Goal: Task Accomplishment & Management: Manage account settings

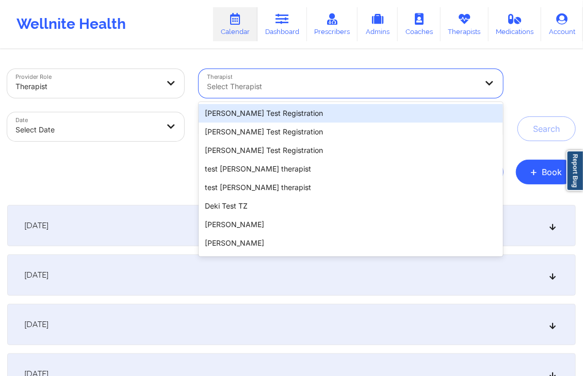
click at [381, 84] on div at bounding box center [342, 86] width 270 height 12
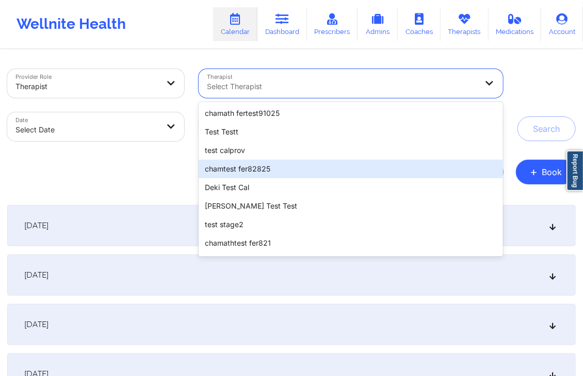
scroll to position [223, 0]
click at [326, 169] on div "chamtest fer82825" at bounding box center [351, 169] width 304 height 19
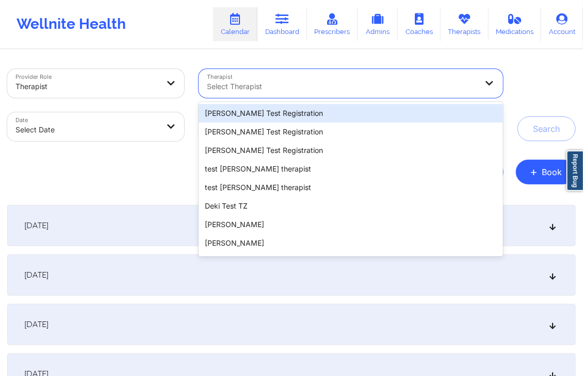
click at [410, 83] on div at bounding box center [342, 86] width 270 height 12
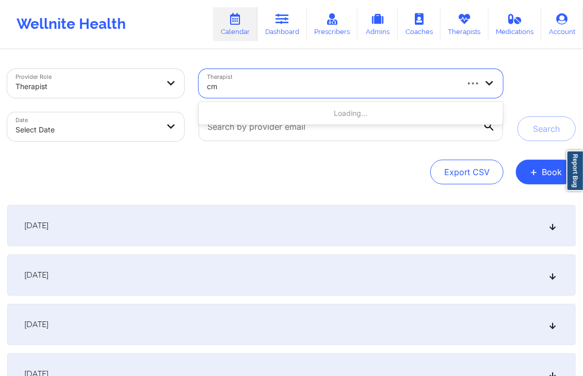
type input "cms"
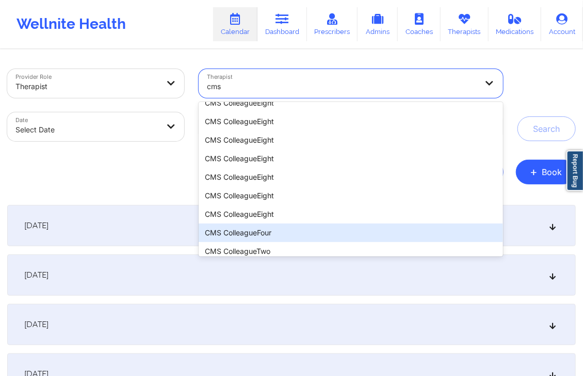
scroll to position [481, 0]
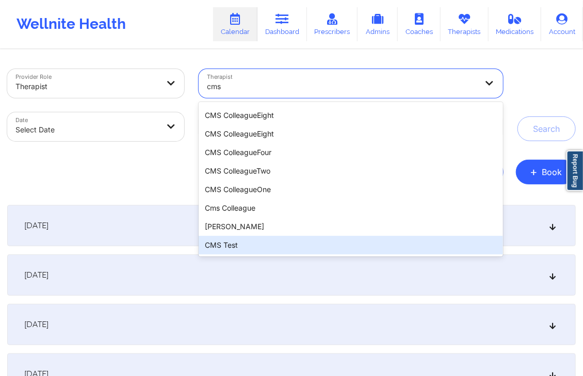
click at [268, 244] on div "CMS Test" at bounding box center [351, 245] width 304 height 19
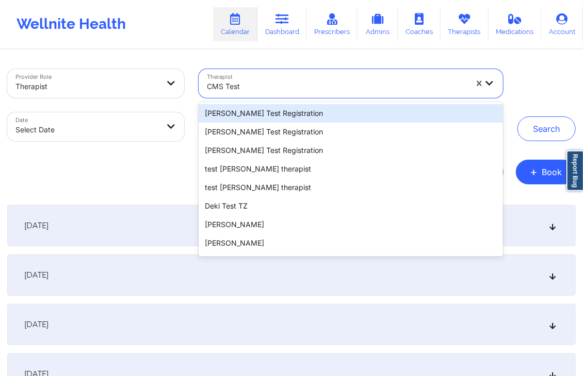
click at [326, 88] on div at bounding box center [337, 86] width 260 height 12
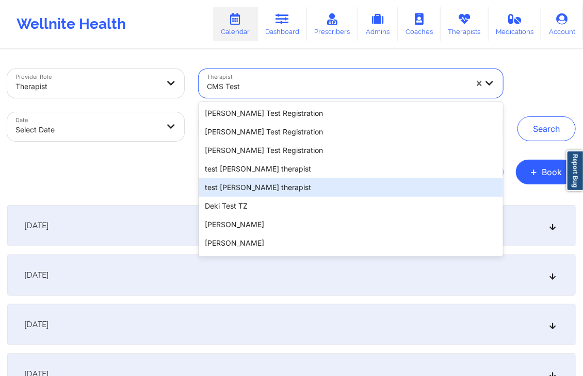
click at [258, 188] on div "test khushbu therapist" at bounding box center [351, 187] width 304 height 19
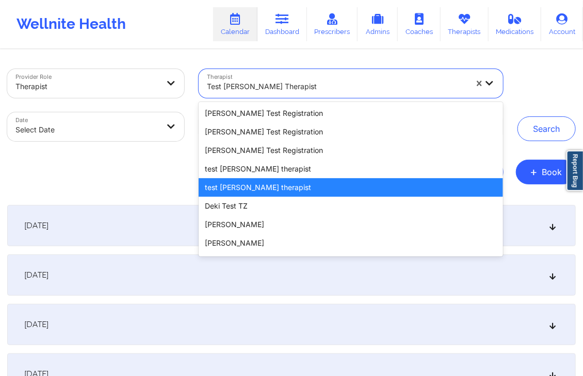
click at [340, 86] on div at bounding box center [337, 86] width 260 height 12
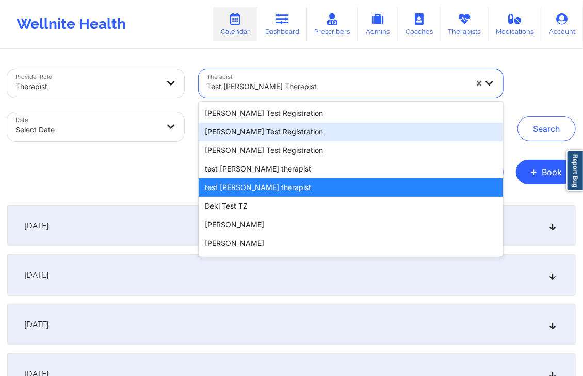
click at [281, 131] on div "Micheal Test Registration" at bounding box center [351, 132] width 304 height 19
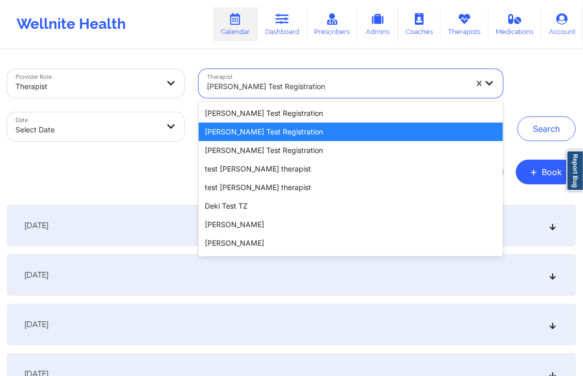
click at [343, 81] on div at bounding box center [337, 86] width 260 height 12
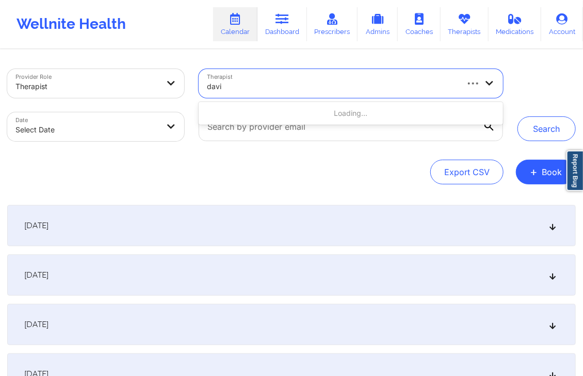
type input "david"
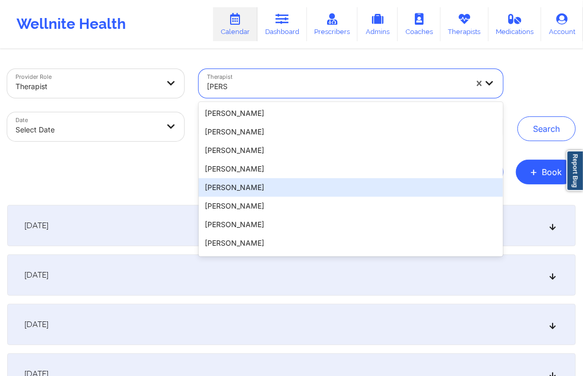
click at [249, 186] on div "David Woodard" at bounding box center [351, 187] width 304 height 19
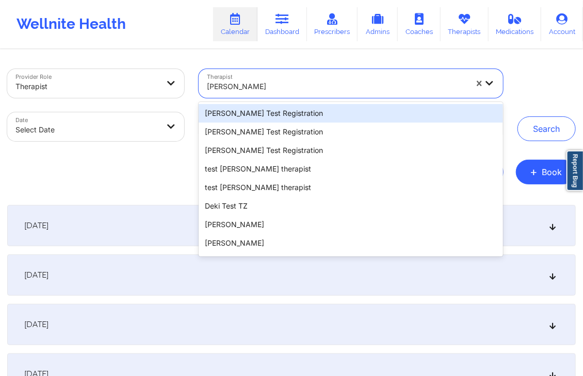
click at [303, 88] on div at bounding box center [337, 86] width 260 height 12
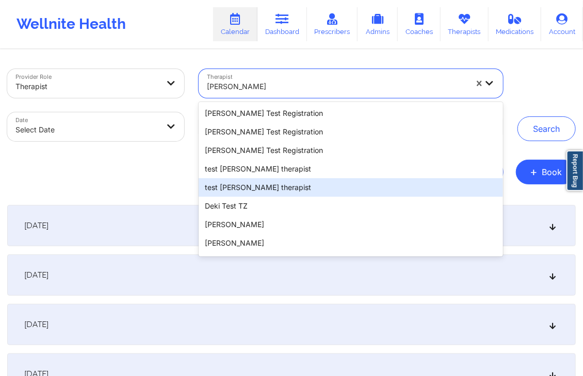
click at [250, 194] on div "test khushbu therapist" at bounding box center [351, 187] width 304 height 19
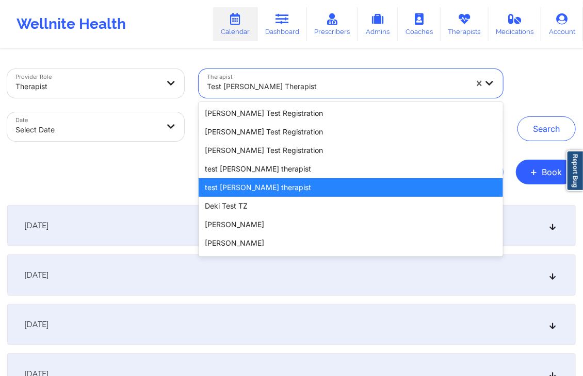
click at [325, 79] on div "test khushbu therapist" at bounding box center [337, 86] width 260 height 23
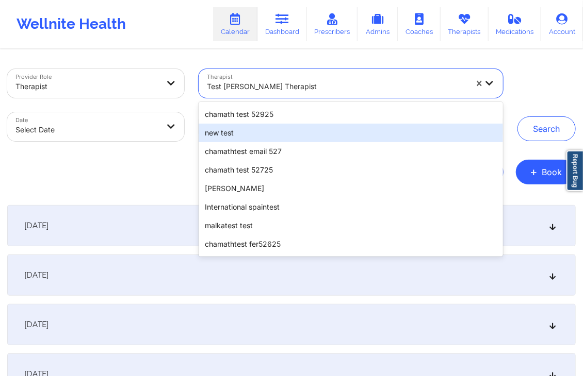
scroll to position [725, 0]
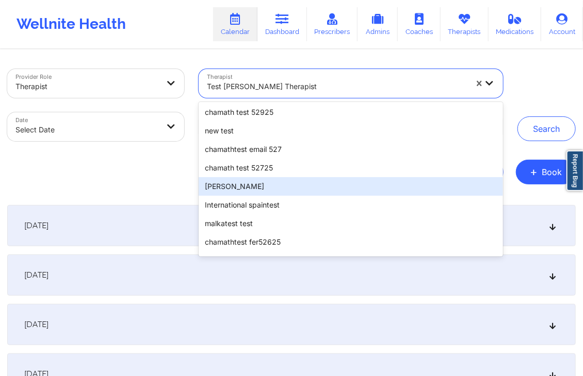
click at [245, 187] on div "[PERSON_NAME]" at bounding box center [351, 186] width 304 height 19
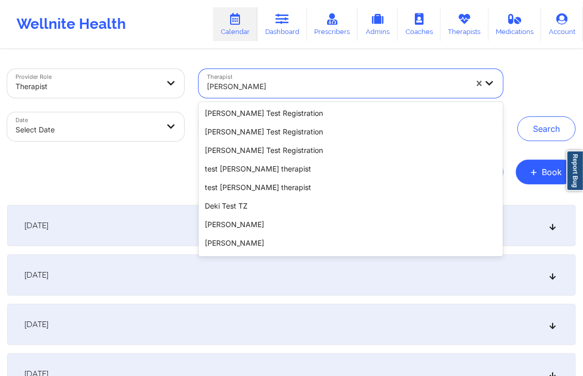
scroll to position [670, 0]
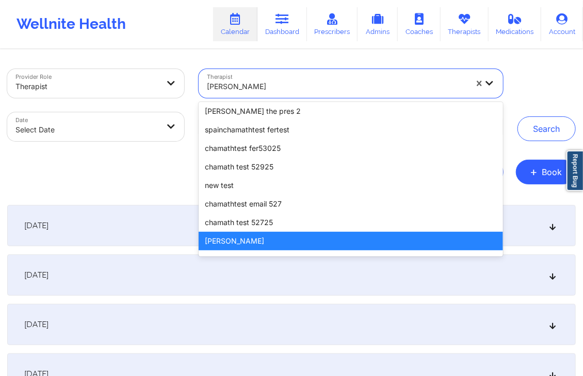
click at [324, 79] on div "[PERSON_NAME]" at bounding box center [337, 86] width 260 height 23
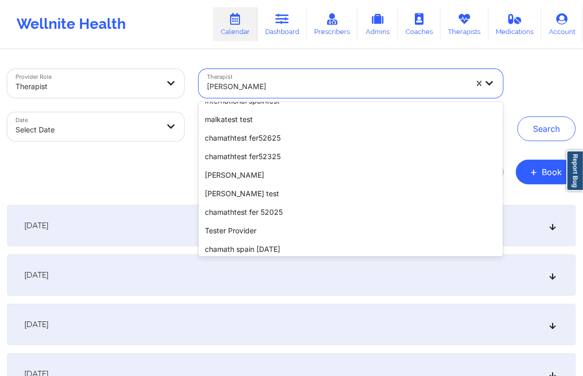
scroll to position [825, 0]
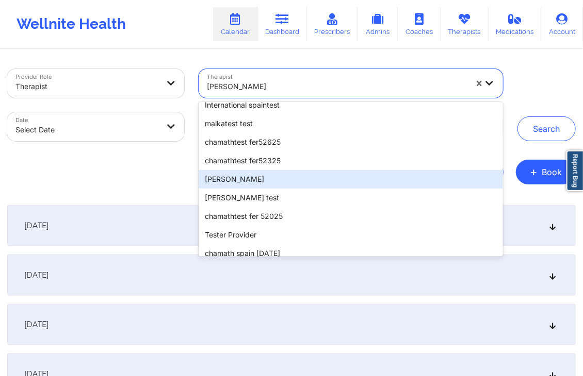
click at [254, 182] on div "[PERSON_NAME]" at bounding box center [351, 179] width 304 height 19
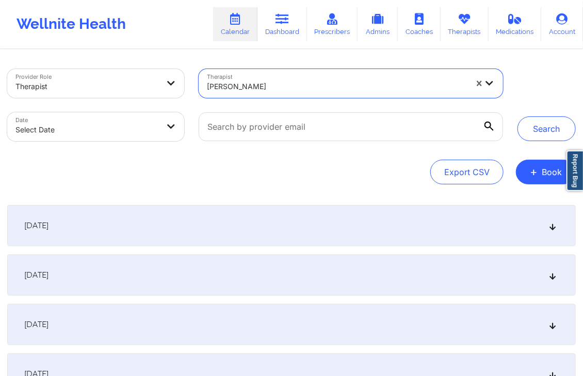
click at [334, 88] on div at bounding box center [337, 86] width 260 height 12
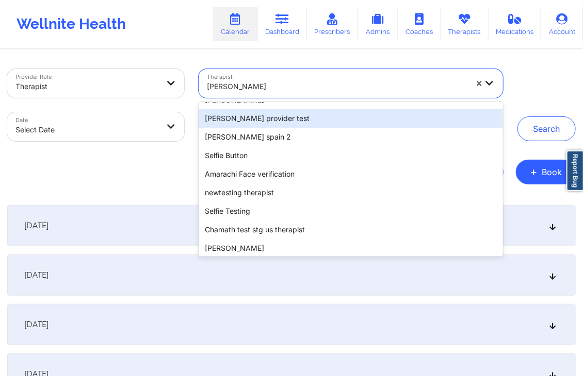
scroll to position [1797, 0]
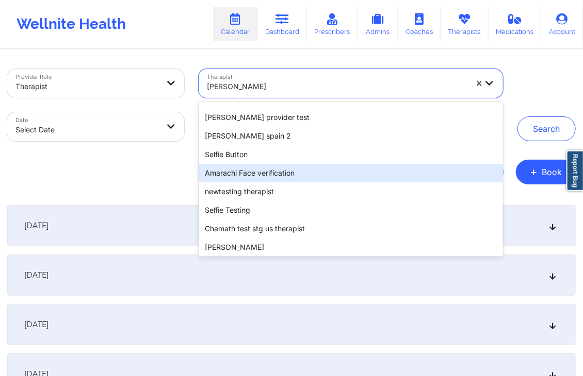
click at [287, 171] on div "Amarachi Face verification" at bounding box center [351, 173] width 304 height 19
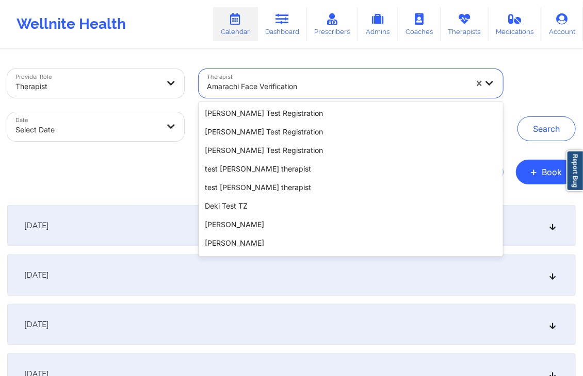
scroll to position [1729, 0]
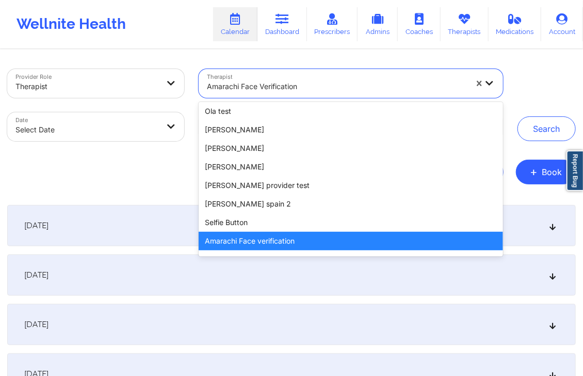
click at [328, 93] on div "Amarachi Face verification" at bounding box center [337, 86] width 260 height 23
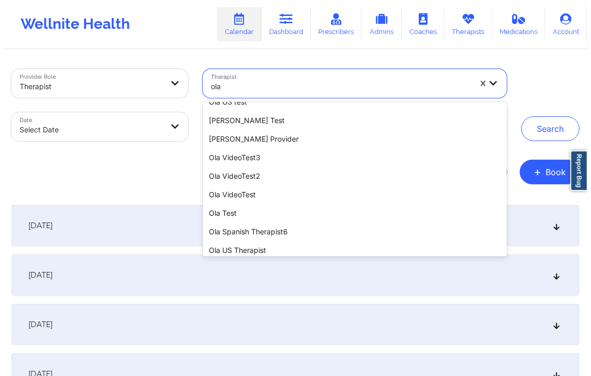
scroll to position [348, 0]
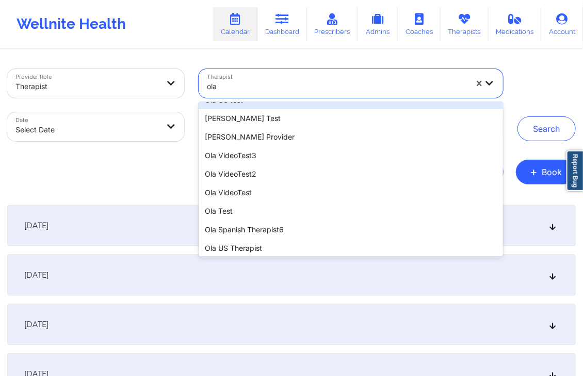
type input "ola"
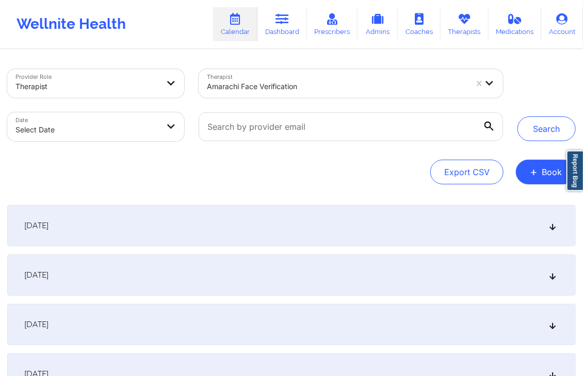
click at [524, 79] on div "Search" at bounding box center [546, 105] width 58 height 72
click at [534, 174] on span "+" at bounding box center [534, 172] width 8 height 6
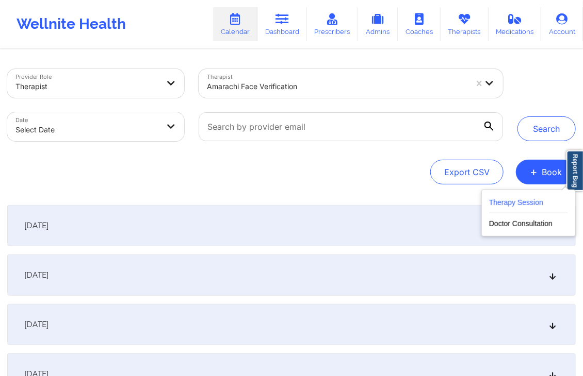
click at [502, 203] on button "Therapy Session" at bounding box center [528, 204] width 79 height 17
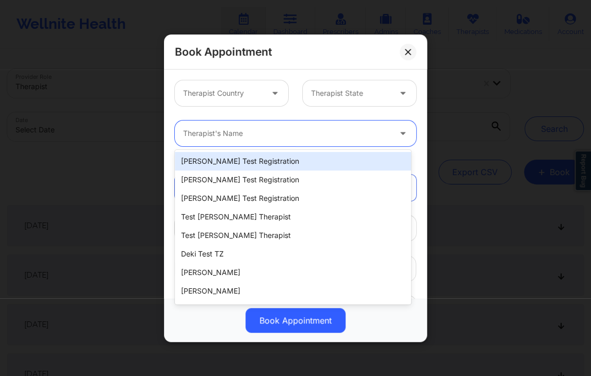
click at [265, 139] on div at bounding box center [286, 133] width 207 height 12
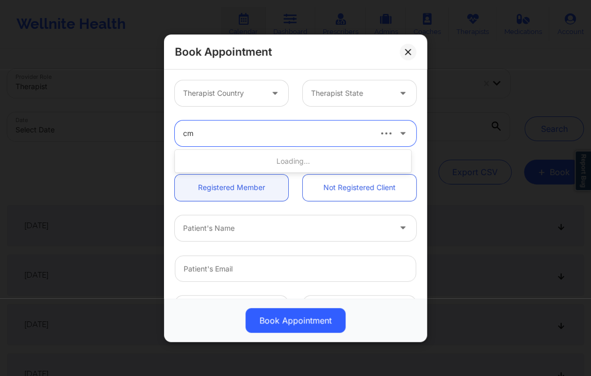
type input "cms"
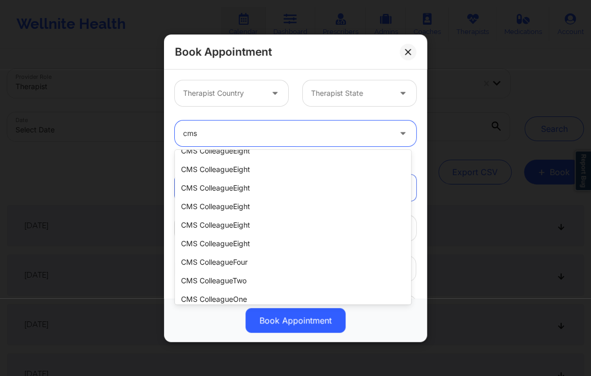
scroll to position [481, 0]
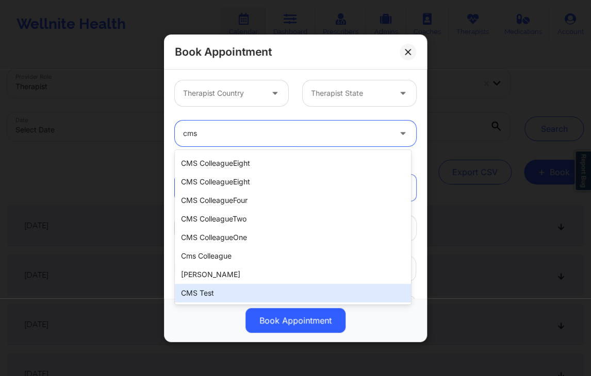
click at [230, 292] on div "CMS Test" at bounding box center [293, 293] width 236 height 19
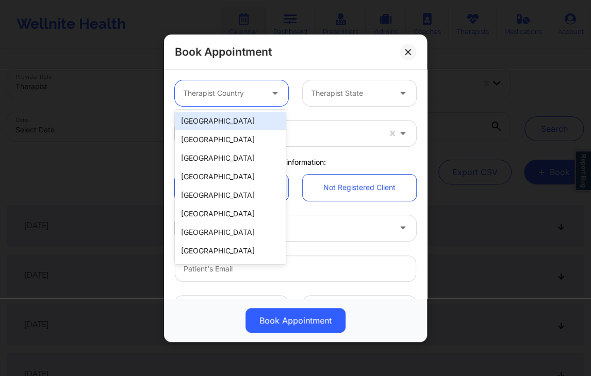
click at [248, 97] on div at bounding box center [222, 93] width 79 height 12
click at [220, 124] on div "[GEOGRAPHIC_DATA]" at bounding box center [230, 121] width 111 height 19
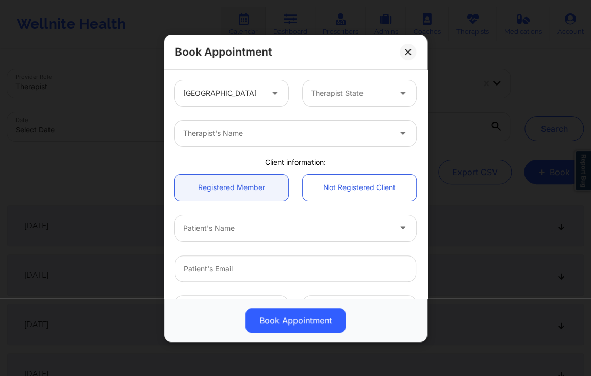
click at [276, 110] on div "United States Therapist State" at bounding box center [296, 93] width 256 height 40
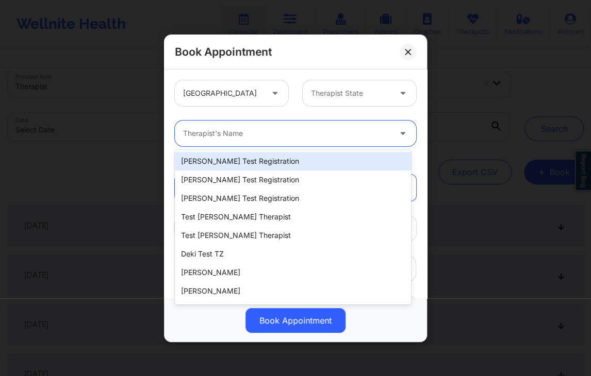
click at [262, 133] on div at bounding box center [286, 133] width 207 height 12
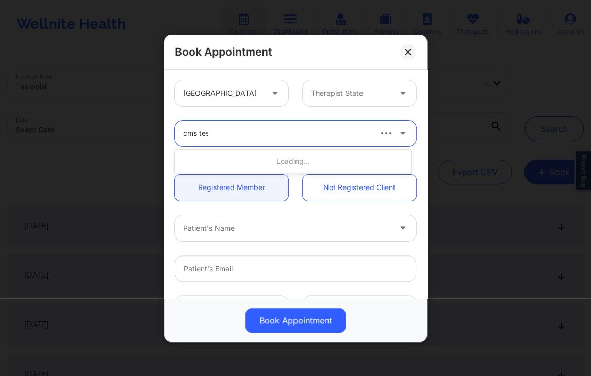
type input "cms test"
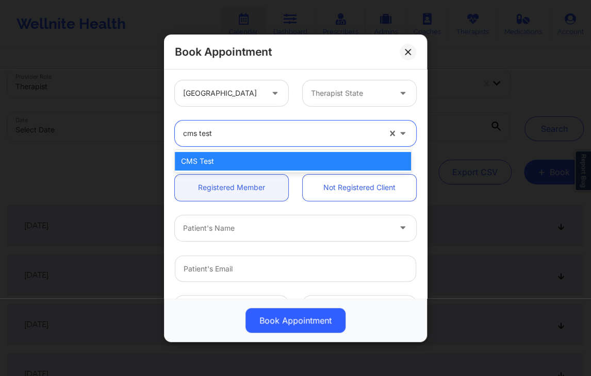
click at [254, 156] on div "CMS Test" at bounding box center [293, 161] width 236 height 19
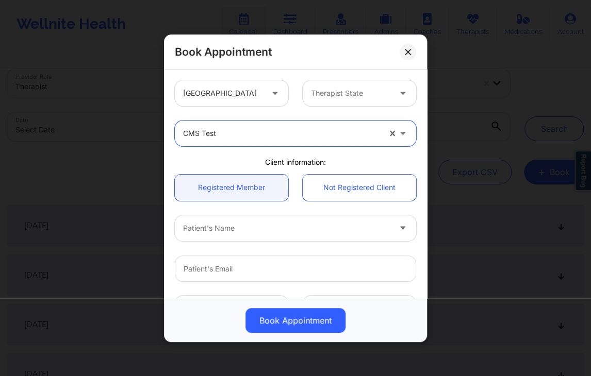
click at [241, 165] on div "Client information:" at bounding box center [296, 162] width 256 height 10
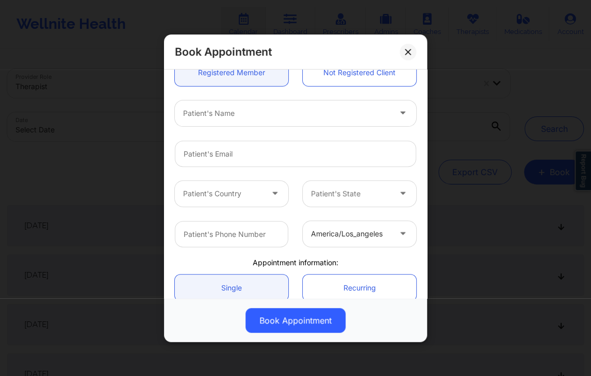
scroll to position [116, 0]
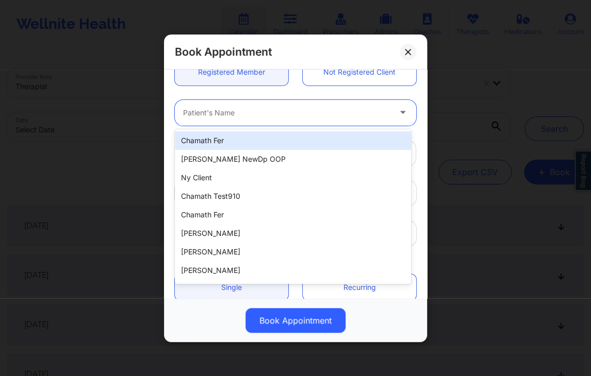
click at [281, 112] on div at bounding box center [286, 112] width 207 height 12
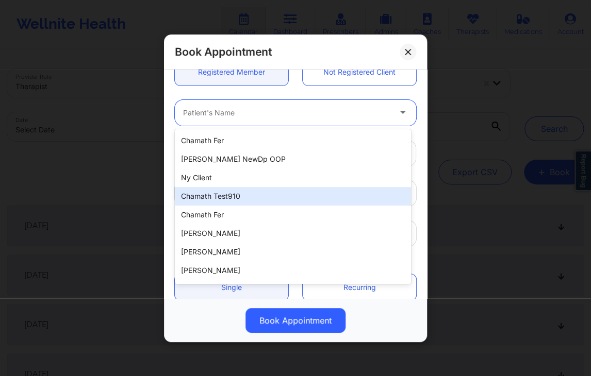
click at [237, 194] on div "chamath test910" at bounding box center [293, 196] width 236 height 19
type input "fernando91025@yopmail.com"
type input "+16282502474"
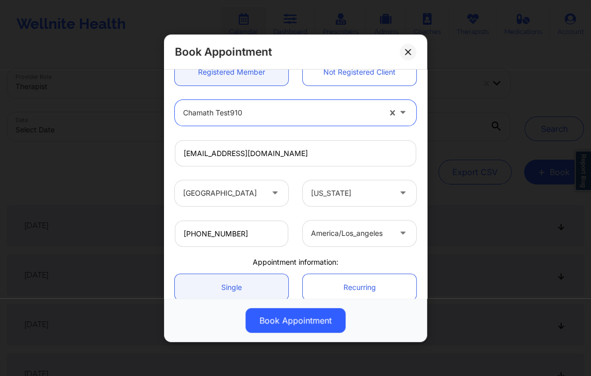
scroll to position [209, 0]
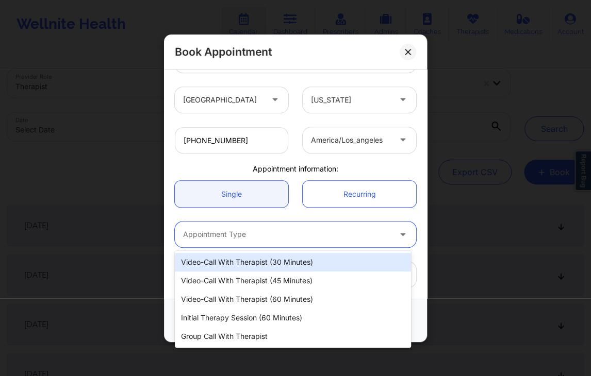
click at [234, 236] on div at bounding box center [286, 234] width 207 height 12
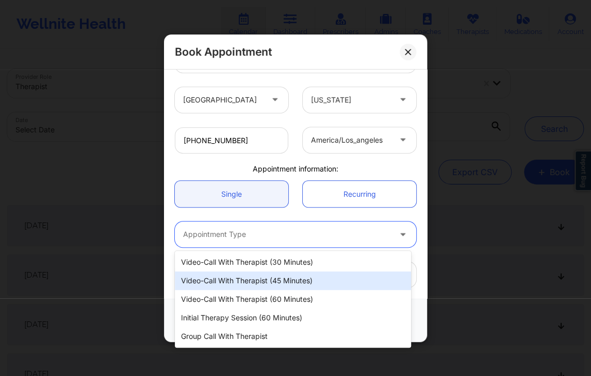
click at [226, 280] on div "Video-Call with Therapist (45 minutes)" at bounding box center [293, 281] width 236 height 19
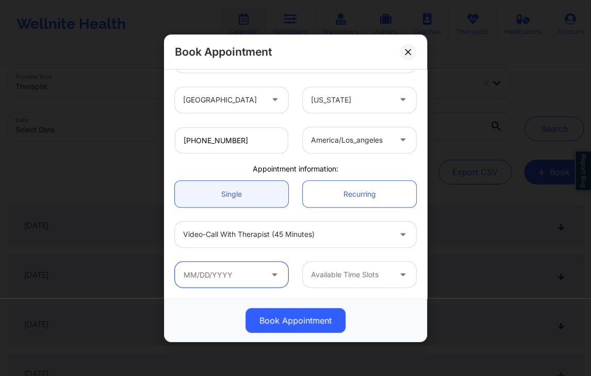
click at [226, 280] on input "text" at bounding box center [231, 275] width 113 height 26
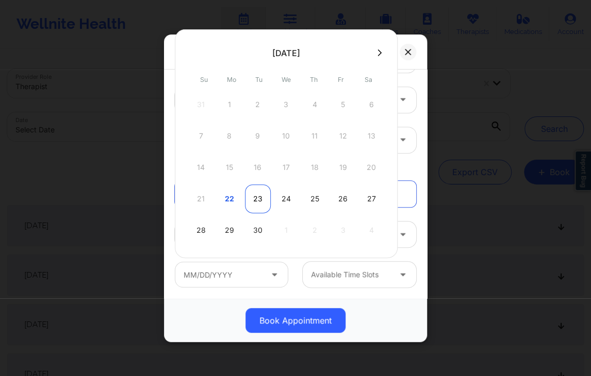
click at [257, 192] on div "23" at bounding box center [258, 199] width 26 height 29
type input "09/23/2025"
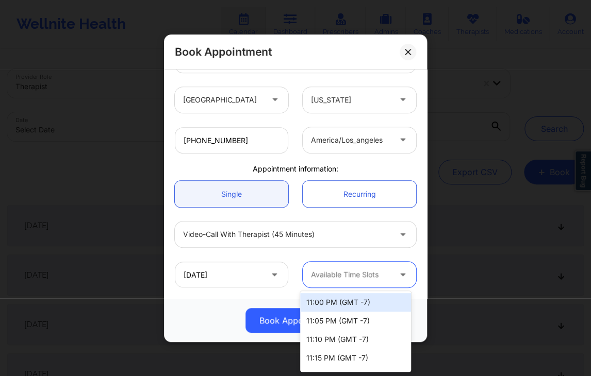
click at [316, 283] on div "Available Time Slots" at bounding box center [347, 275] width 89 height 26
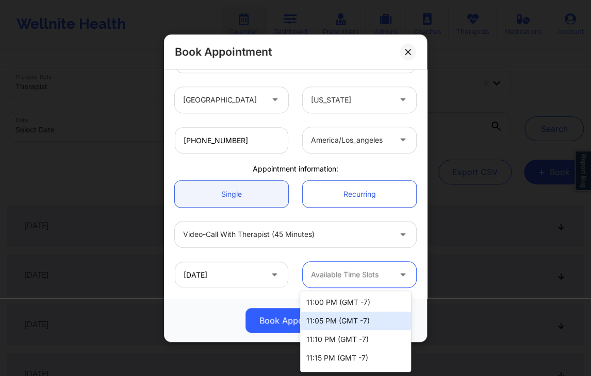
click at [338, 322] on div "11:05 PM (GMT -7)" at bounding box center [355, 321] width 111 height 19
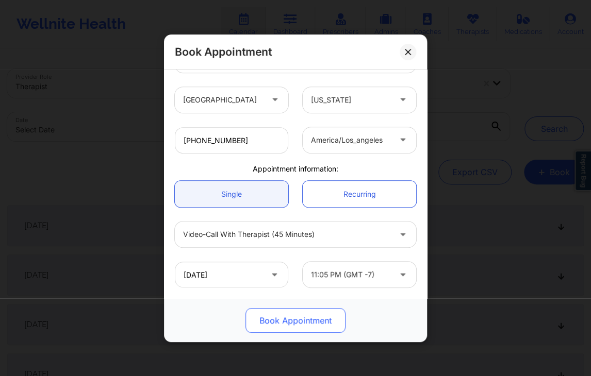
click at [307, 320] on button "Book Appointment" at bounding box center [295, 320] width 100 height 25
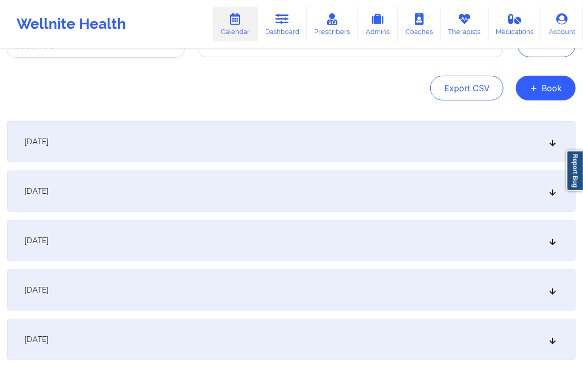
scroll to position [88, 0]
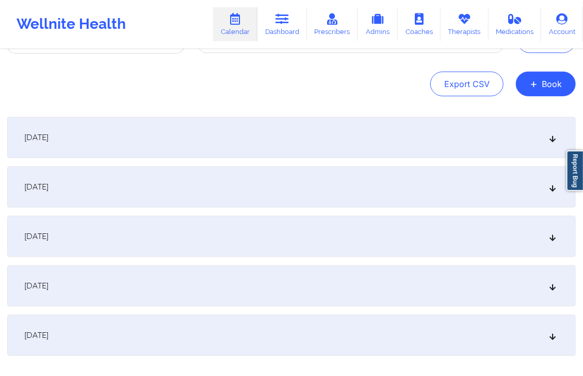
click at [421, 242] on div "[DATE]" at bounding box center [291, 236] width 568 height 41
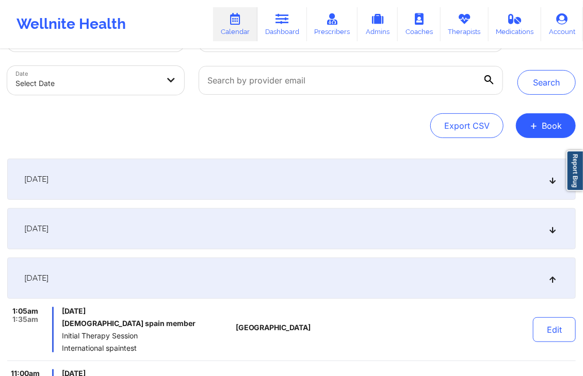
scroll to position [43, 0]
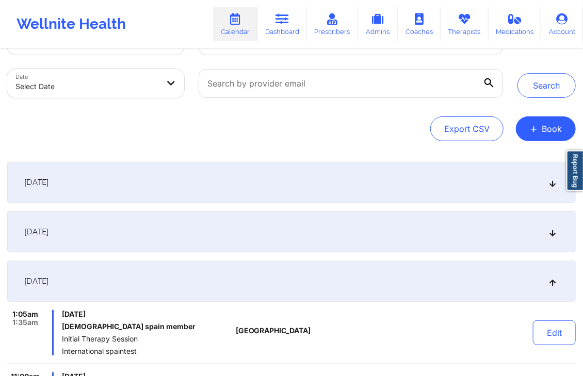
click at [190, 218] on div "[DATE]" at bounding box center [291, 231] width 568 height 41
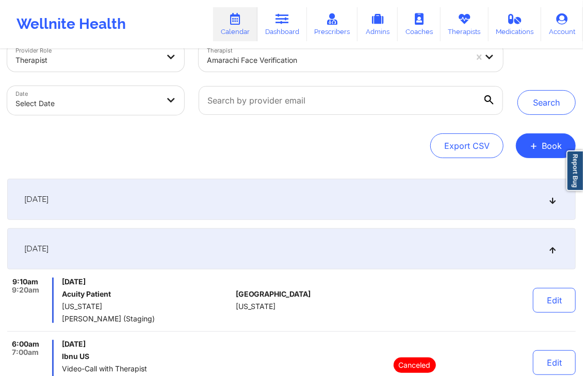
scroll to position [18, 0]
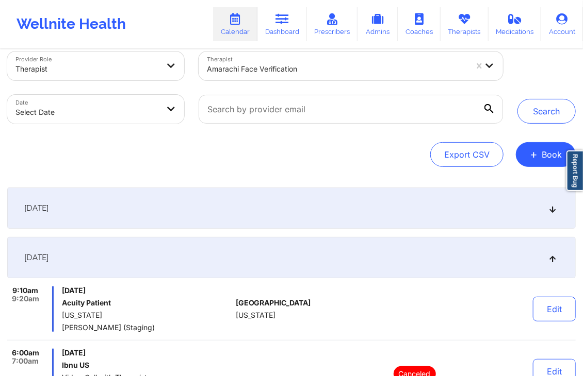
click at [172, 251] on div "[DATE]" at bounding box center [291, 257] width 568 height 41
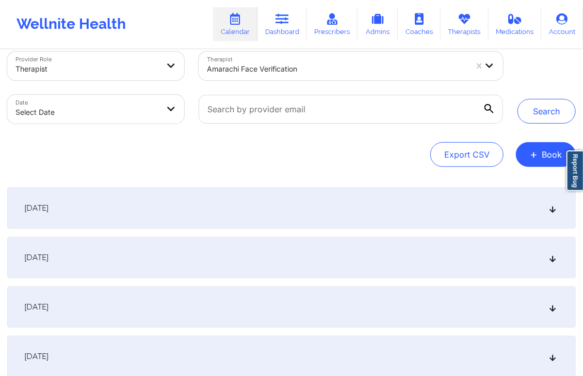
click at [224, 209] on div "[DATE]" at bounding box center [291, 208] width 568 height 41
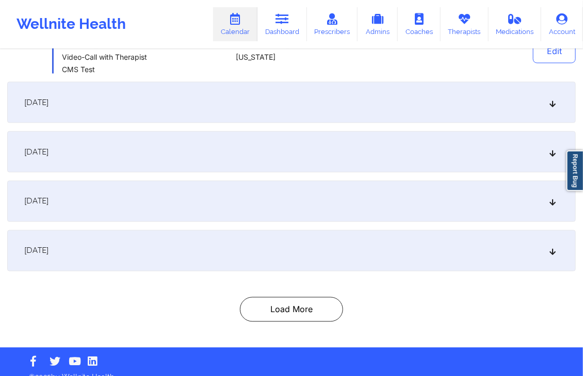
scroll to position [539, 0]
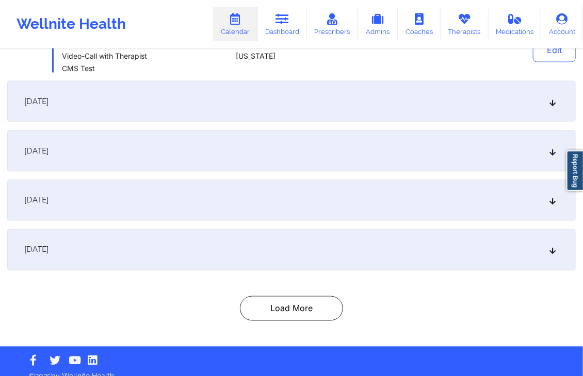
click at [183, 186] on div "[DATE]" at bounding box center [291, 200] width 568 height 41
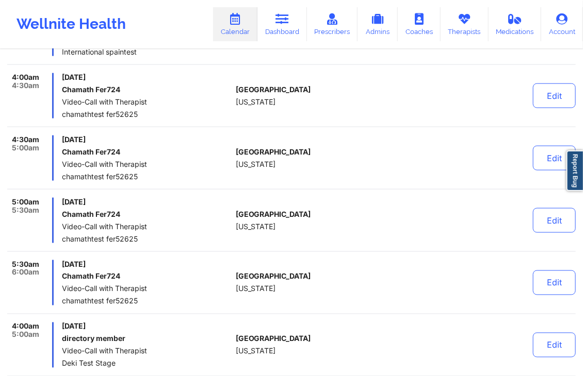
scroll to position [0, 0]
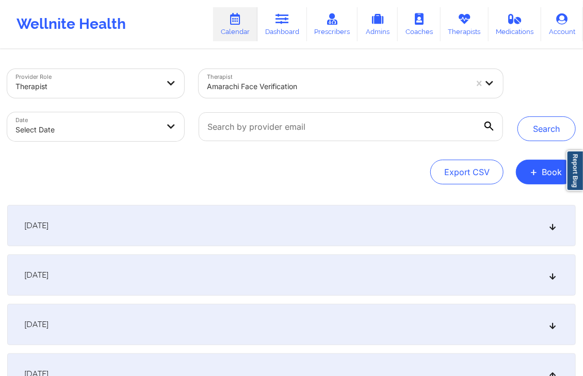
click at [528, 81] on div "Search" at bounding box center [546, 105] width 58 height 72
click at [516, 84] on div "Search" at bounding box center [546, 105] width 73 height 72
click at [518, 102] on div "Search" at bounding box center [546, 105] width 58 height 72
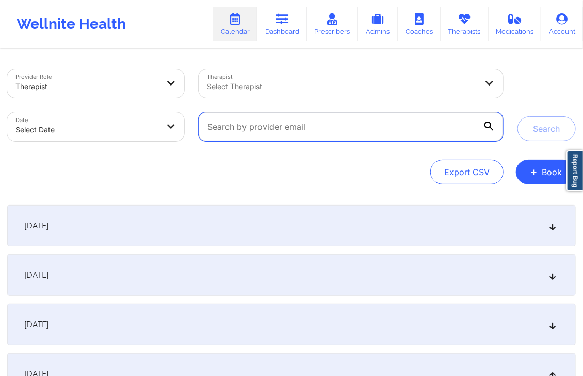
click at [386, 137] on input "text" at bounding box center [351, 126] width 304 height 29
paste input "fernando91025@yopmail.com"
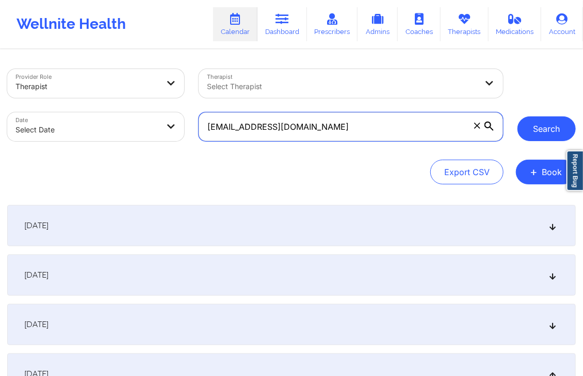
type input "fernando91025@yopmail.com"
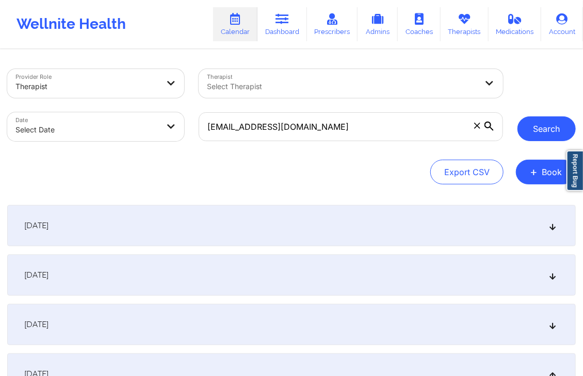
click at [538, 128] on button "Search" at bounding box center [546, 129] width 58 height 25
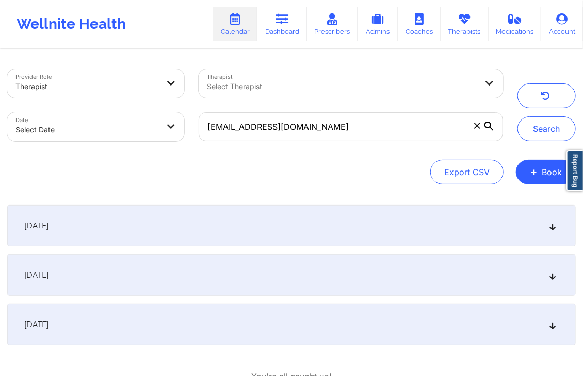
click at [339, 208] on div "[DATE]" at bounding box center [291, 225] width 568 height 41
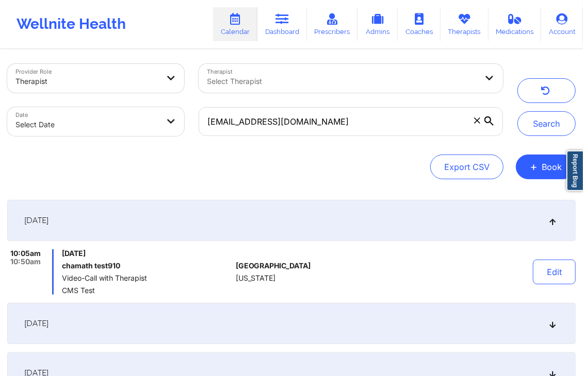
scroll to position [3, 0]
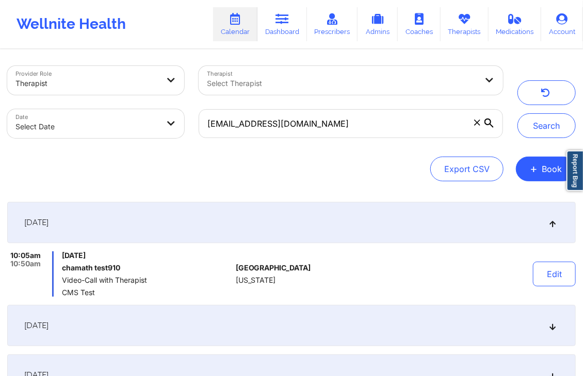
click at [321, 156] on div "Provider Role Therapist Therapist Select Therapist Date Select Date fernando910…" at bounding box center [291, 124] width 568 height 116
click at [395, 102] on div "fernando91025@yopmail.com" at bounding box center [350, 123] width 319 height 43
click at [478, 124] on icon at bounding box center [477, 123] width 6 height 6
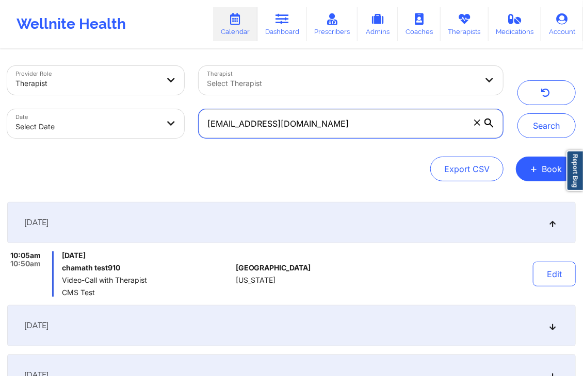
click at [478, 124] on input "fernando91025@yopmail.com" at bounding box center [351, 123] width 304 height 29
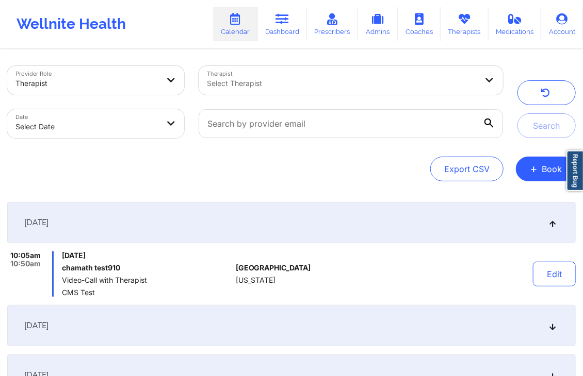
click at [427, 148] on div "Provider Role Therapist Therapist Select Therapist Date Select Date Search Expo…" at bounding box center [291, 124] width 568 height 116
click at [324, 173] on div "Export CSV + Book" at bounding box center [291, 169] width 568 height 25
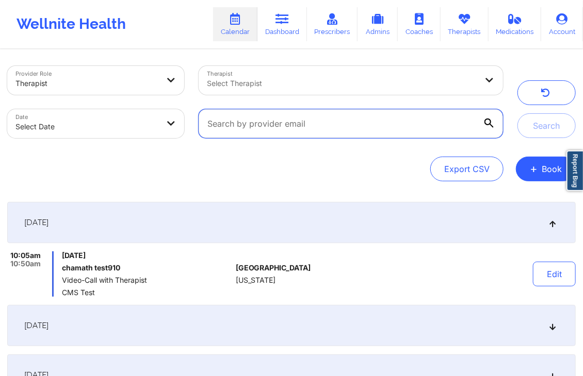
click at [280, 130] on input "text" at bounding box center [351, 123] width 304 height 29
paste input "cmstest@wellnite.com"
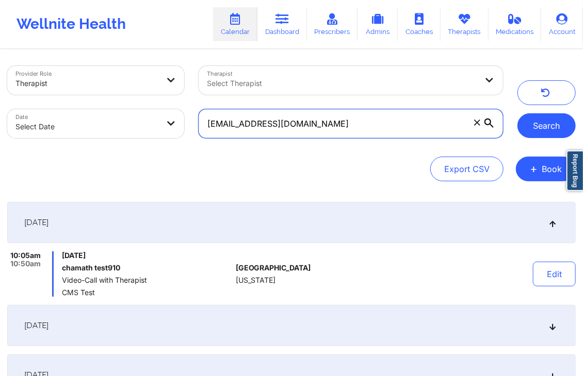
type input "cmstest@wellnite.com"
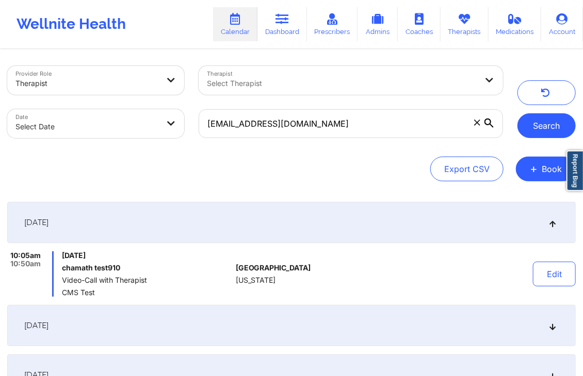
click at [543, 124] on button "Search" at bounding box center [546, 125] width 58 height 25
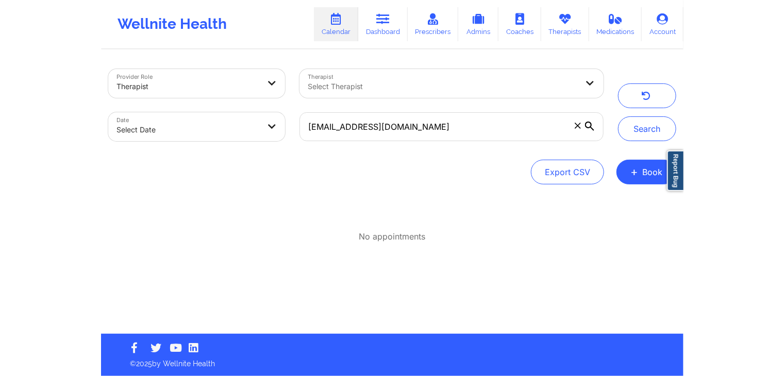
scroll to position [0, 0]
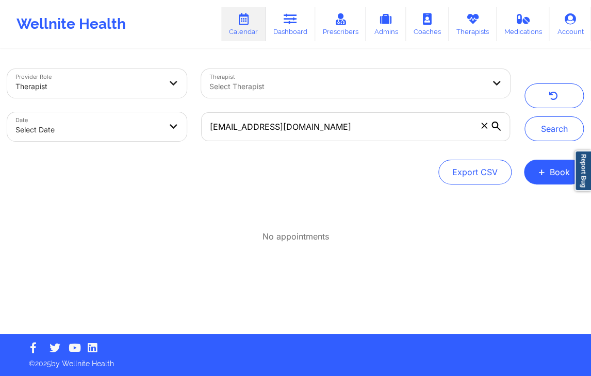
click at [301, 173] on div "Export CSV + Book" at bounding box center [295, 172] width 577 height 25
click at [30, 206] on div "No appointments" at bounding box center [295, 224] width 577 height 38
click at [486, 126] on icon at bounding box center [484, 126] width 6 height 6
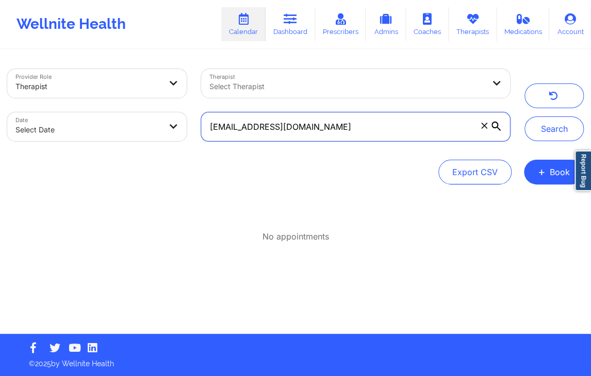
click at [486, 126] on input "cmstest@wellnite.com" at bounding box center [355, 126] width 309 height 29
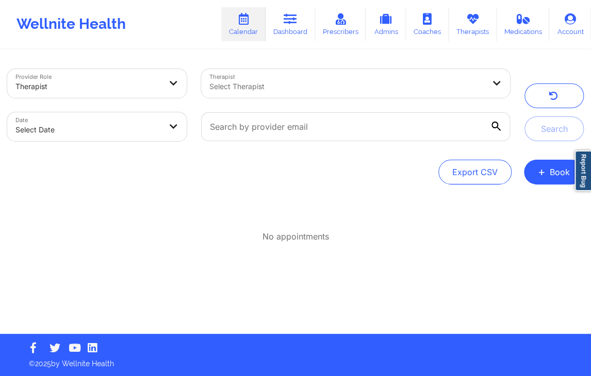
click at [401, 145] on div at bounding box center [355, 126] width 323 height 43
click at [371, 170] on div "Export CSV + Book" at bounding box center [295, 172] width 577 height 25
click at [326, 153] on div "Provider Role Therapist Therapist Select Therapist Date Select Date Search Expo…" at bounding box center [295, 127] width 577 height 116
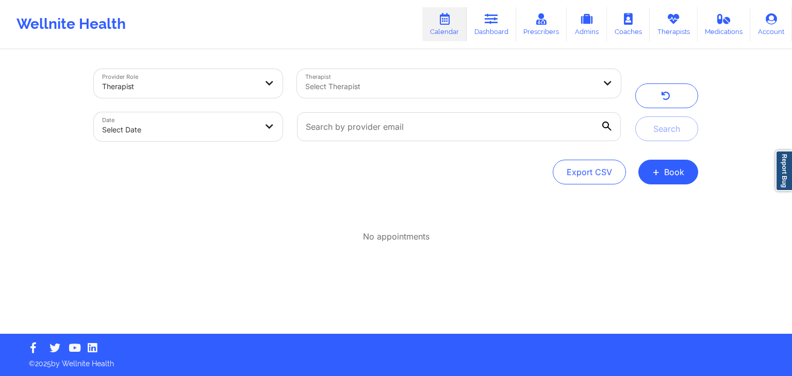
click at [615, 55] on div "Provider Role Therapist Therapist Select Therapist Date Select Date Search Expo…" at bounding box center [396, 193] width 619 height 284
click at [378, 25] on div "Wellnite Health Calendar Dashboard Prescribers Admins Coaches Therapists Medica…" at bounding box center [396, 24] width 792 height 41
click at [667, 93] on icon "button" at bounding box center [666, 97] width 10 height 8
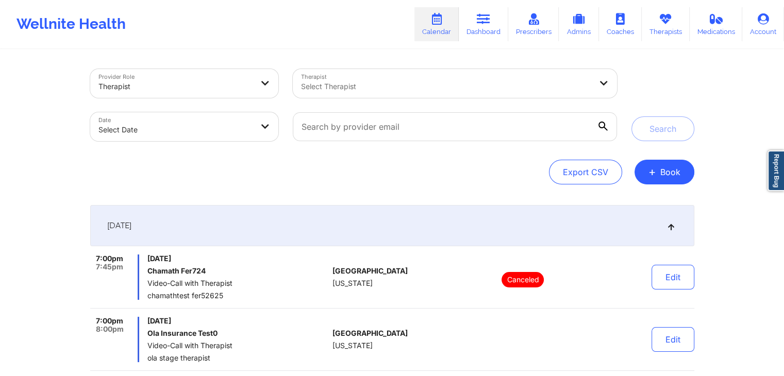
click at [348, 42] on div "Wellnite Health Calendar Dashboard Prescribers Admins Coaches Therapists Medica…" at bounding box center [392, 24] width 784 height 41
click at [520, 283] on p "Canceled" at bounding box center [523, 279] width 42 height 15
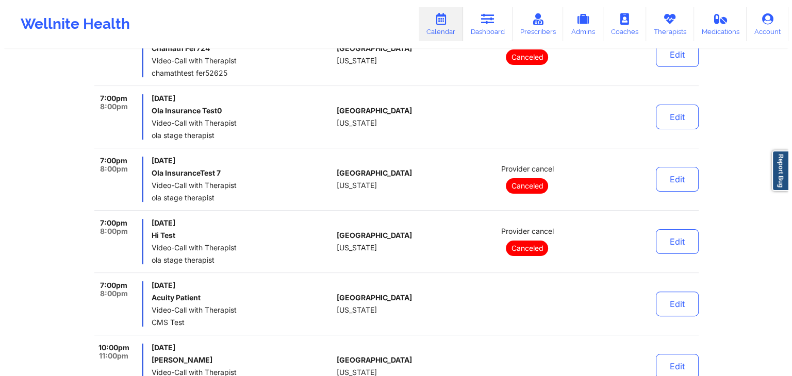
scroll to position [217, 0]
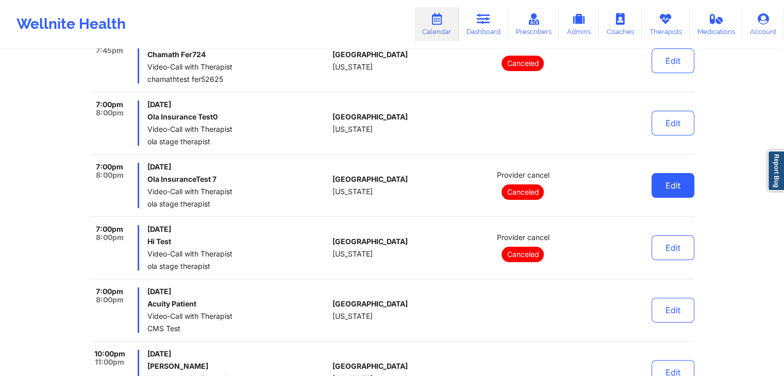
click at [686, 184] on button "Edit" at bounding box center [673, 185] width 43 height 25
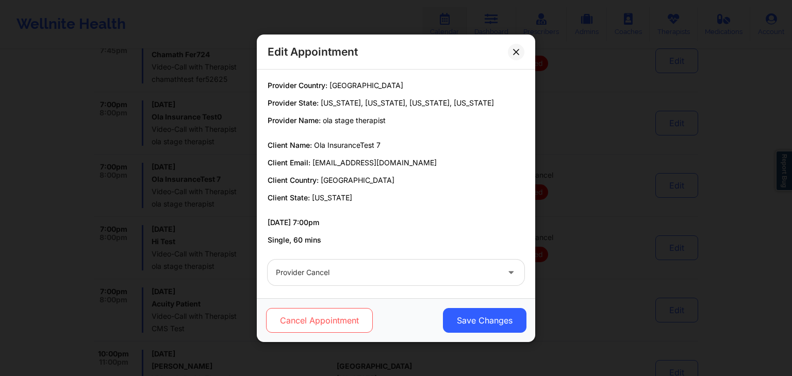
click at [337, 318] on button "Cancel Appointment" at bounding box center [319, 320] width 107 height 25
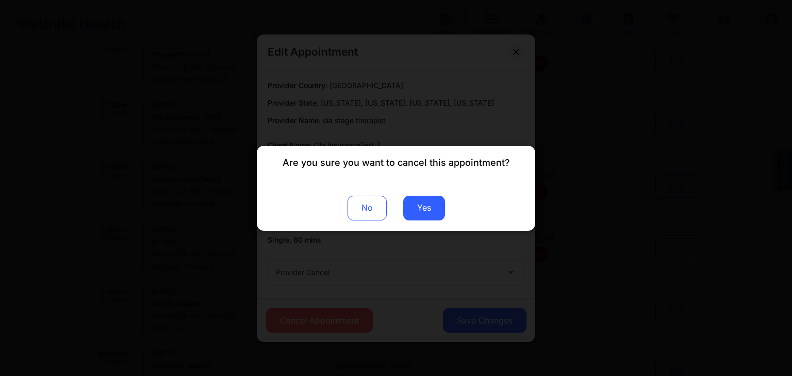
click at [469, 134] on div "Are you sure you want to cancel this appointment? No Yes" at bounding box center [396, 188] width 792 height 376
click at [357, 214] on button "No" at bounding box center [367, 207] width 39 height 25
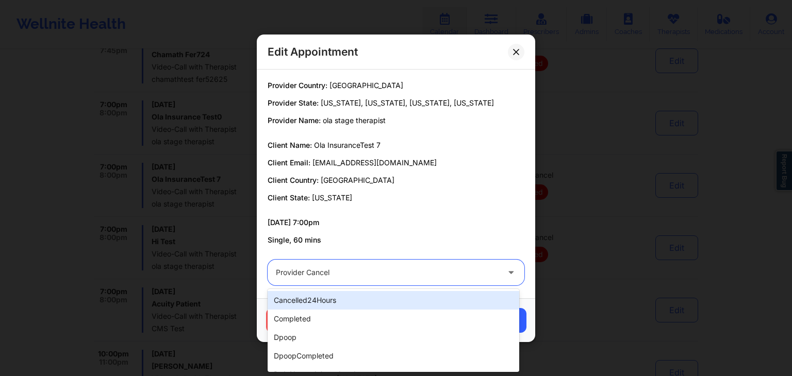
click at [410, 268] on div at bounding box center [387, 273] width 223 height 12
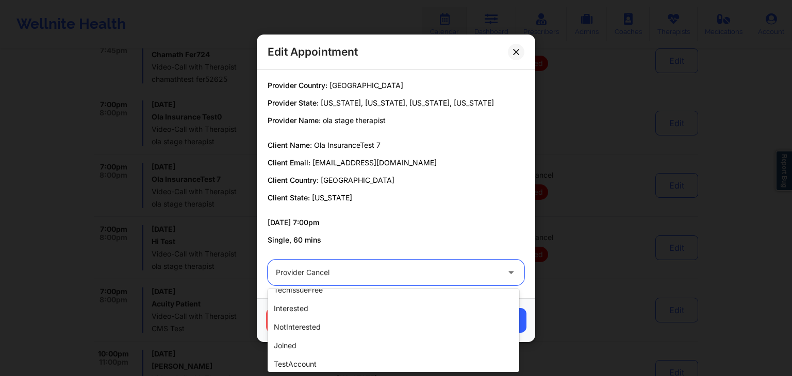
scroll to position [330, 0]
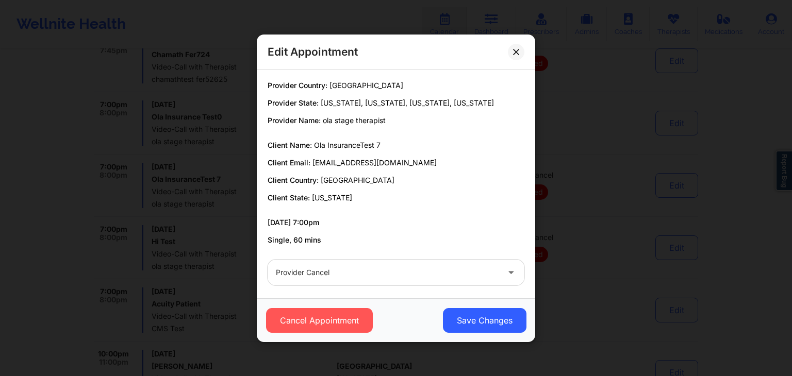
click at [431, 207] on div "Provider Country: United States Provider State: California, Alabama, Florida, A…" at bounding box center [395, 162] width 271 height 165
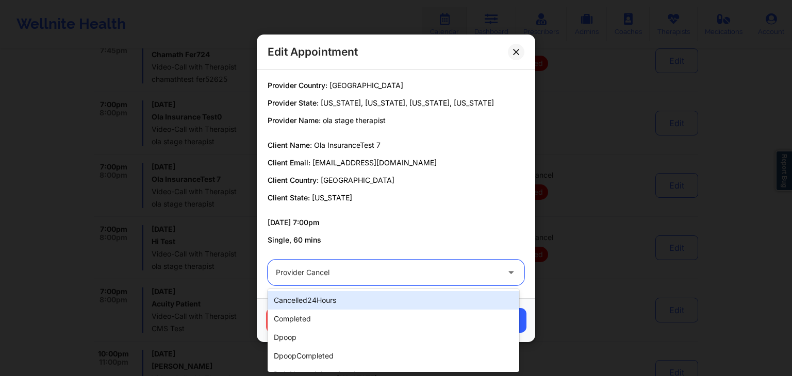
click at [428, 269] on div at bounding box center [387, 273] width 223 height 12
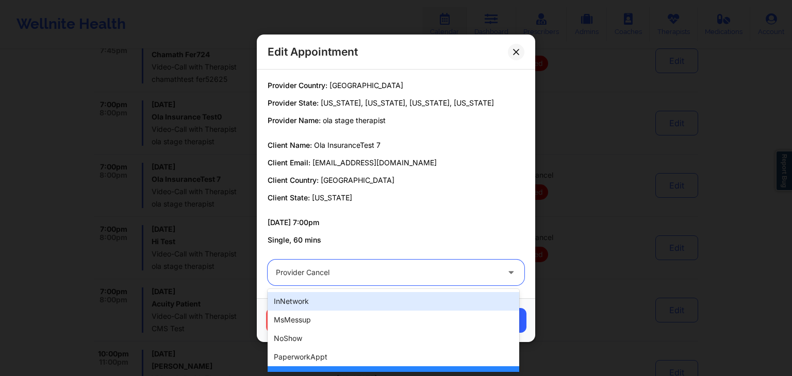
scroll to position [129, 0]
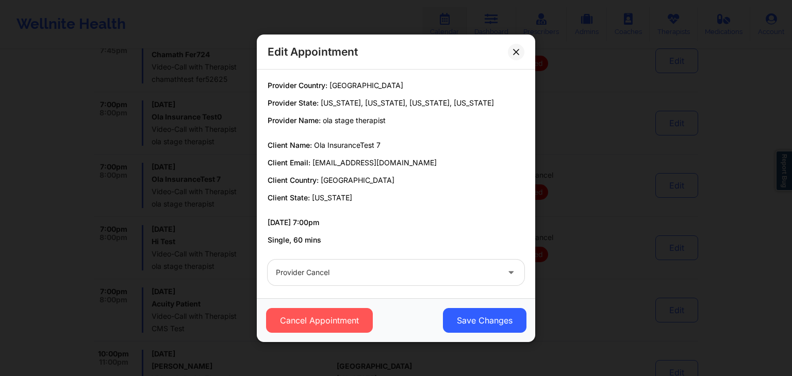
click at [380, 219] on p "09/21/2025 7:00pm" at bounding box center [396, 223] width 257 height 10
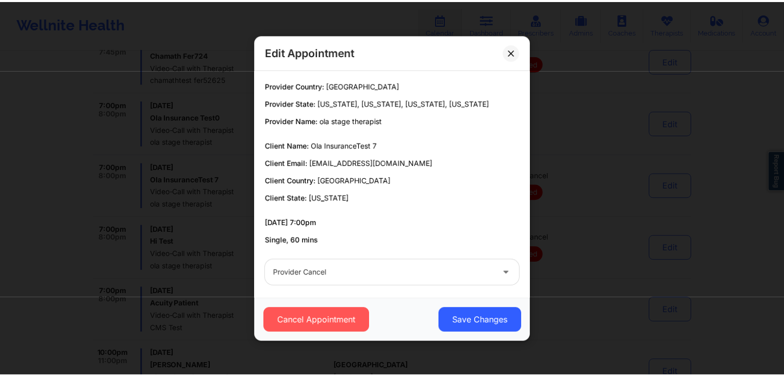
scroll to position [5, 0]
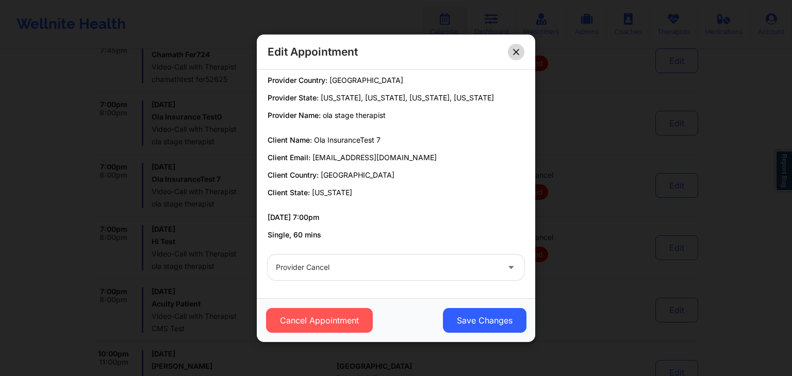
click at [518, 46] on button at bounding box center [516, 51] width 17 height 17
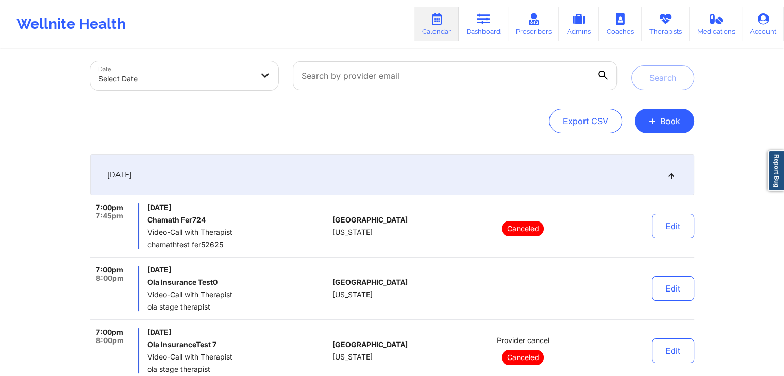
scroll to position [0, 0]
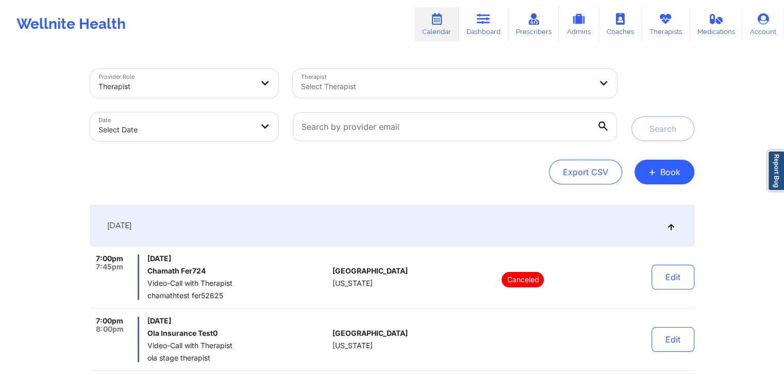
click at [538, 225] on div "[DATE]" at bounding box center [392, 225] width 604 height 41
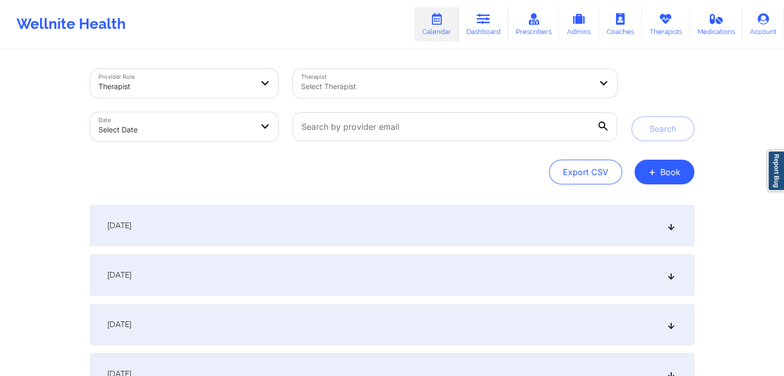
click at [438, 175] on div "Export CSV + Book" at bounding box center [392, 172] width 604 height 25
click at [362, 16] on div "Wellnite Health Calendar Dashboard Prescribers Admins Coaches Therapists Medica…" at bounding box center [392, 24] width 784 height 41
click at [446, 127] on input "text" at bounding box center [455, 126] width 324 height 29
click at [307, 157] on div "Provider Role Therapist Therapist Select Therapist Date Select Date Search Expo…" at bounding box center [392, 127] width 604 height 116
click at [340, 133] on input "text" at bounding box center [455, 126] width 324 height 29
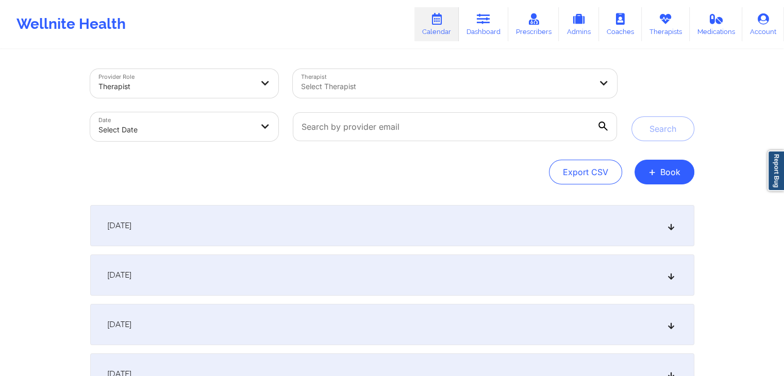
click at [271, 163] on div "Export CSV + Book" at bounding box center [392, 172] width 604 height 25
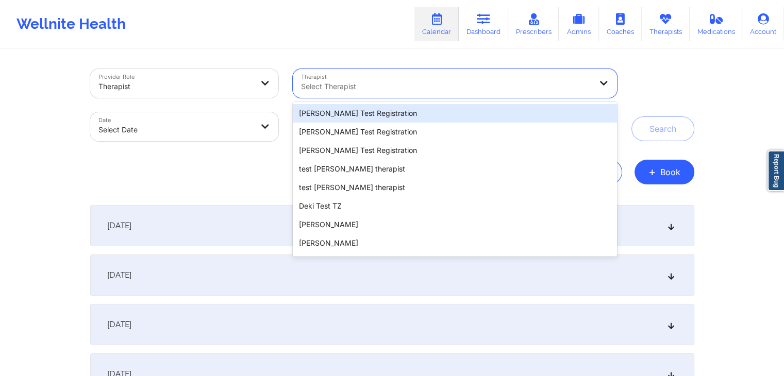
click at [405, 87] on div at bounding box center [446, 86] width 290 height 12
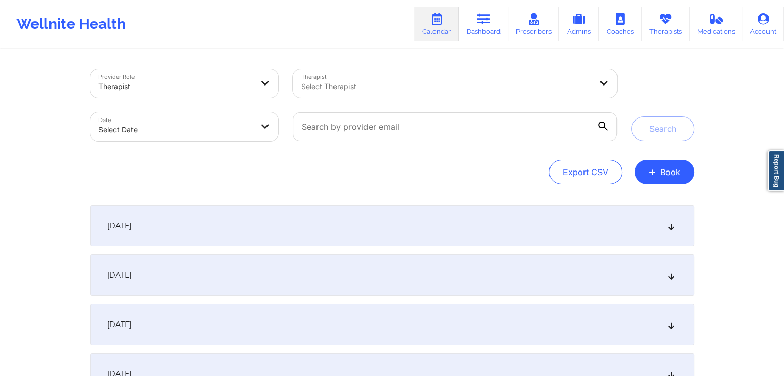
click at [152, 168] on div "Export CSV + Book" at bounding box center [392, 172] width 604 height 25
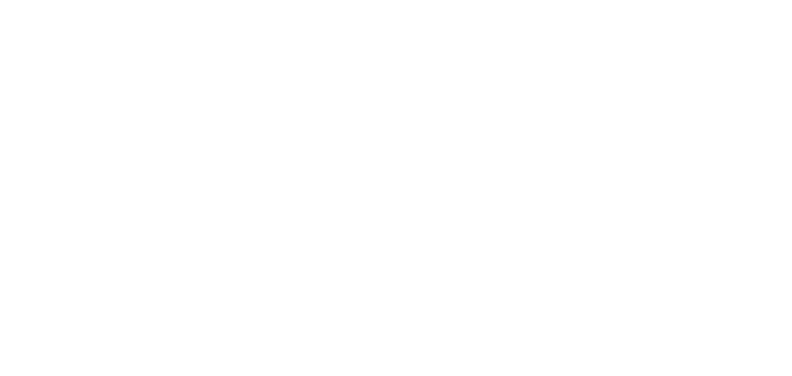
click at [309, 25] on body at bounding box center [396, 188] width 792 height 376
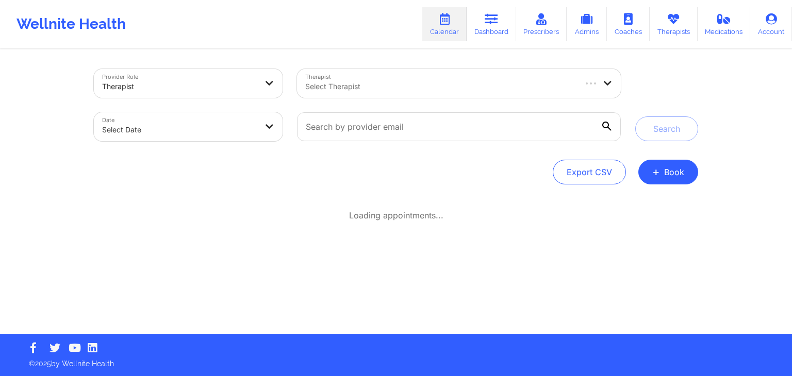
click at [357, 0] on div "Wellnite Health Calendar Dashboard Prescribers Admins Coaches Therapists Medica…" at bounding box center [396, 24] width 792 height 48
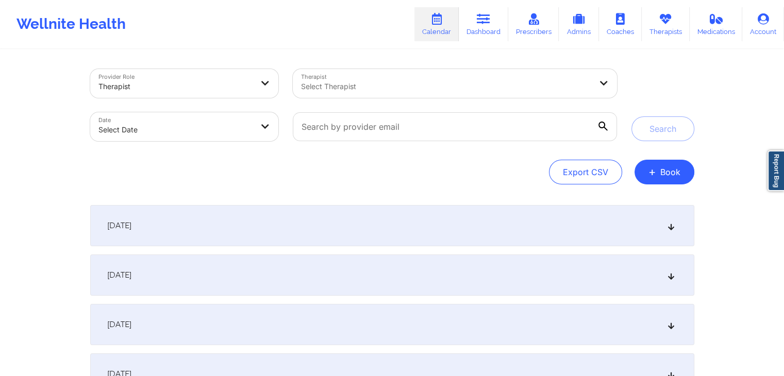
click at [364, 21] on div "Wellnite Health Calendar Dashboard Prescribers Admins Coaches Therapists Medica…" at bounding box center [392, 24] width 784 height 41
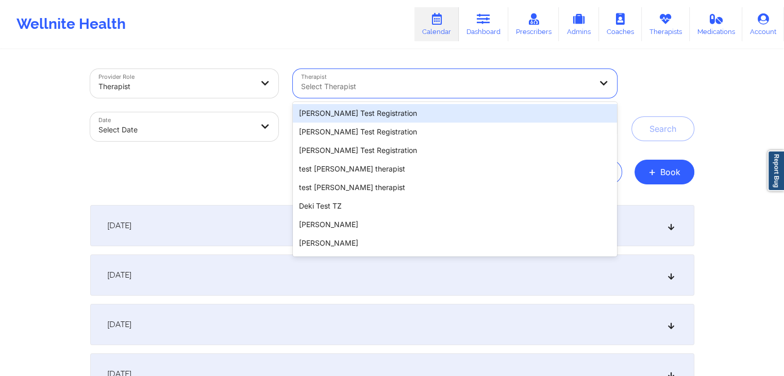
click at [403, 86] on div at bounding box center [446, 86] width 290 height 12
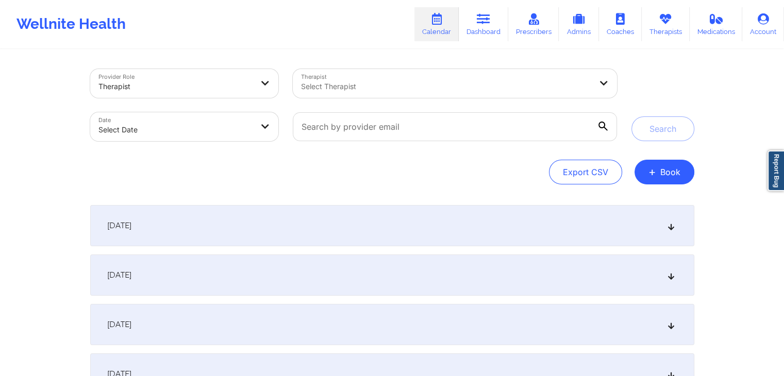
click at [341, 34] on div "Wellnite Health Calendar Dashboard Prescribers Admins Coaches Therapists Medica…" at bounding box center [392, 24] width 784 height 41
click at [644, 92] on div "Search" at bounding box center [663, 105] width 63 height 72
click at [661, 169] on button "+ Book" at bounding box center [665, 172] width 60 height 25
click at [636, 206] on button "Therapy Session" at bounding box center [647, 204] width 79 height 17
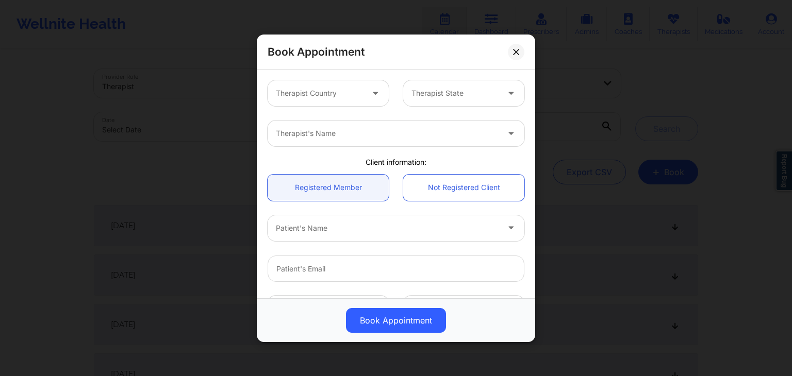
click at [433, 61] on div "Book Appointment" at bounding box center [396, 52] width 279 height 35
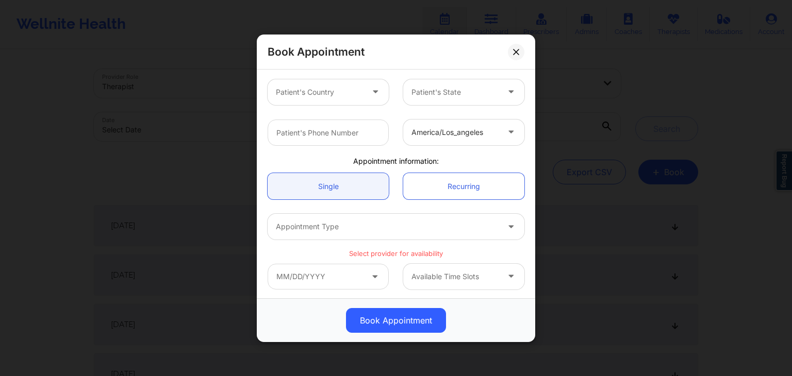
scroll to position [219, 0]
click at [388, 250] on p "Select provider for availability" at bounding box center [396, 252] width 257 height 10
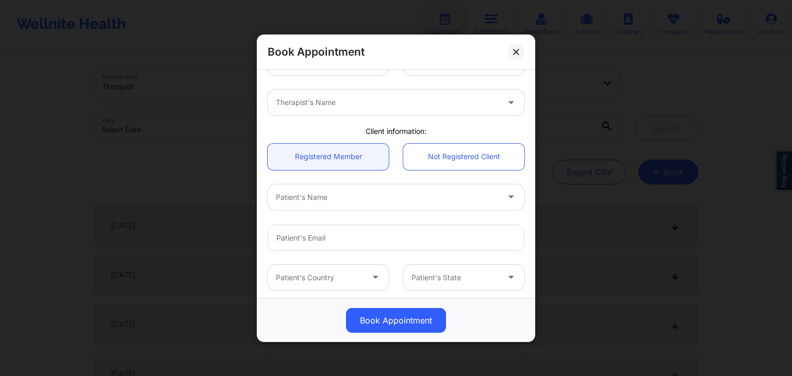
scroll to position [0, 0]
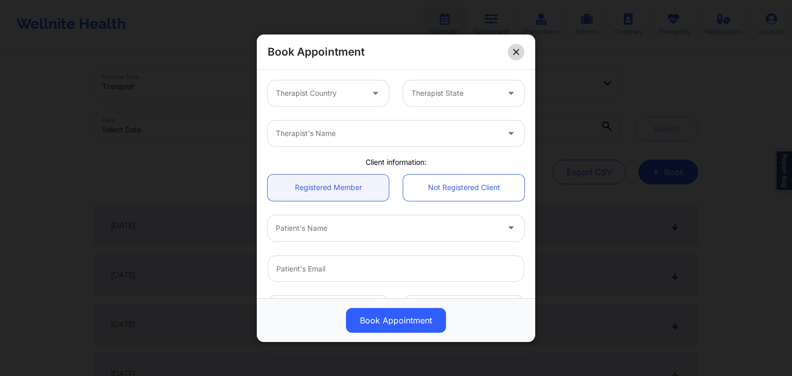
click at [515, 54] on icon at bounding box center [516, 51] width 6 height 6
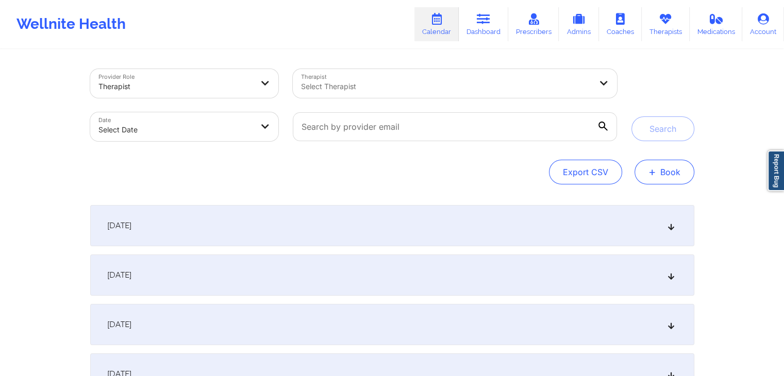
click at [674, 170] on button "+ Book" at bounding box center [665, 172] width 60 height 25
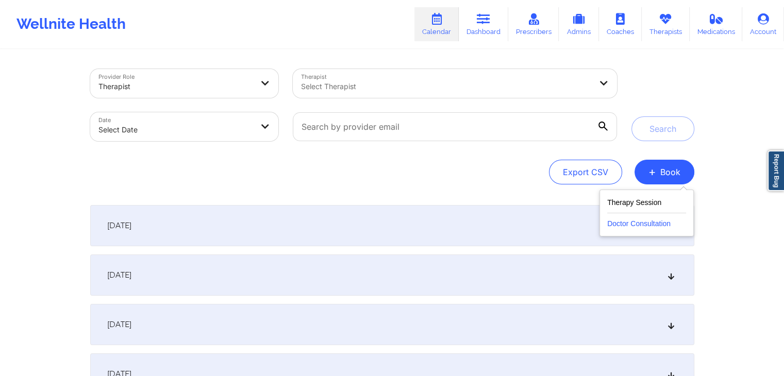
click at [638, 230] on button "Doctor Consultation" at bounding box center [647, 222] width 79 height 17
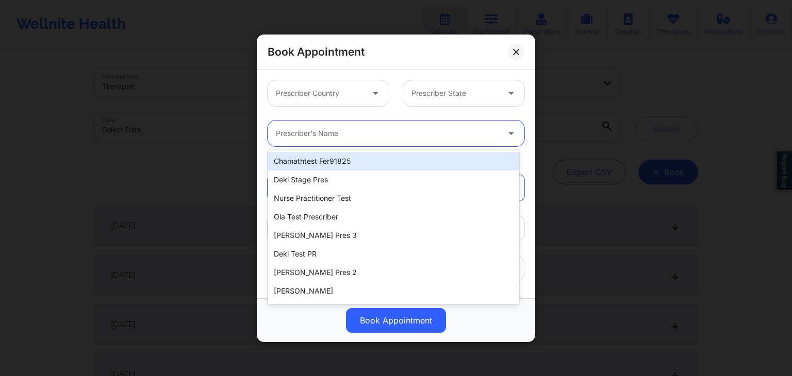
click at [364, 132] on div at bounding box center [387, 133] width 223 height 12
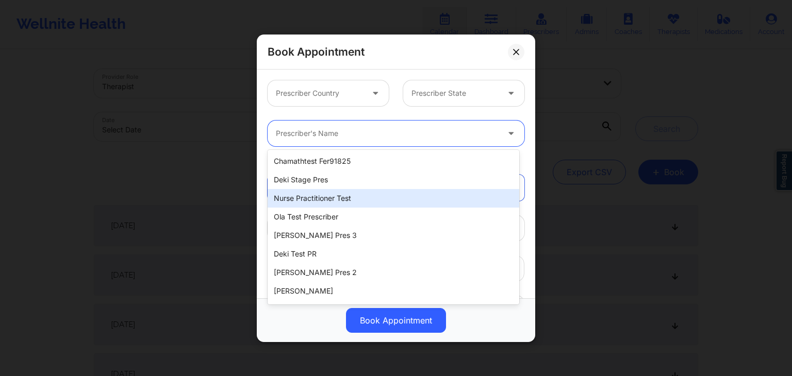
click at [340, 192] on div "Nurse Practitioner Test" at bounding box center [394, 198] width 252 height 19
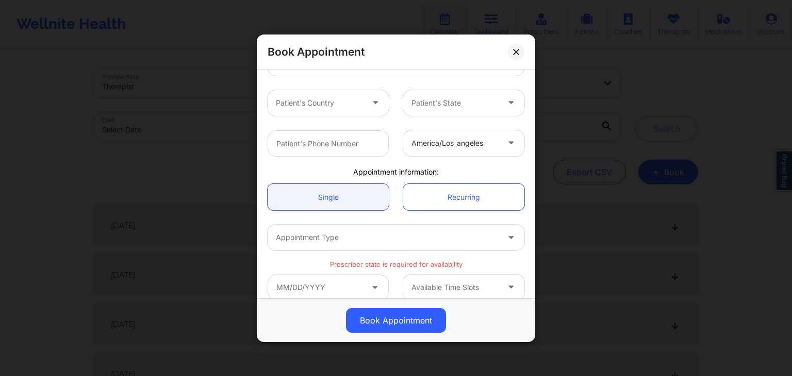
scroll to position [219, 0]
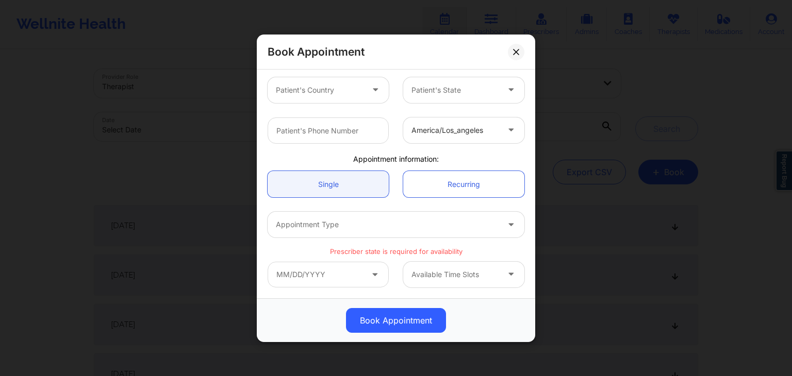
click at [408, 249] on p "Prescriber state is required for availability" at bounding box center [396, 252] width 257 height 10
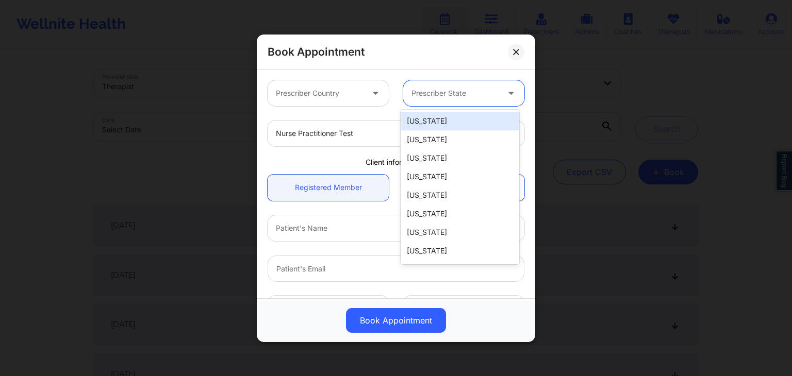
click at [470, 93] on div at bounding box center [455, 93] width 87 height 12
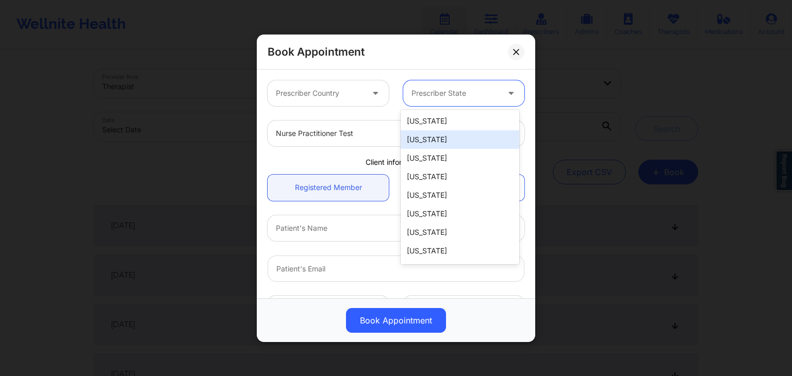
click at [444, 140] on div "[US_STATE]" at bounding box center [460, 139] width 119 height 19
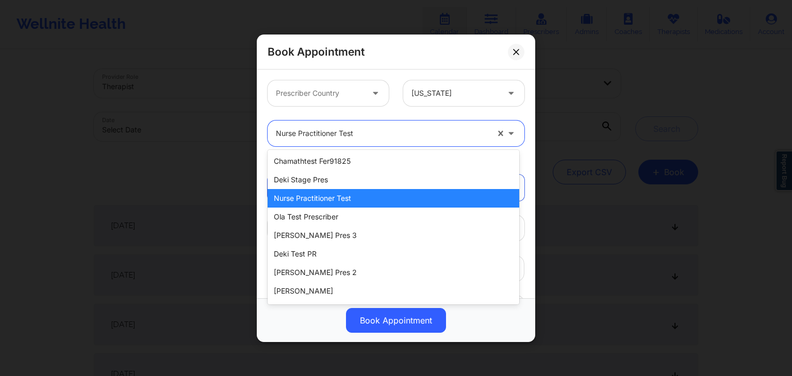
click at [418, 125] on div "Nurse Practitioner Test" at bounding box center [382, 134] width 212 height 26
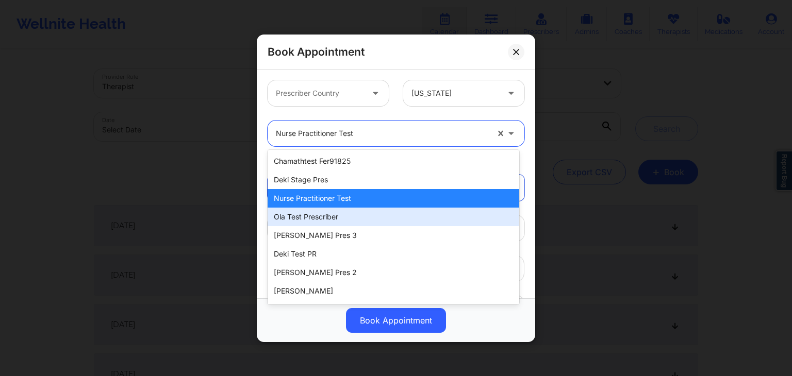
click at [331, 217] on div "Ola Test Prescriber" at bounding box center [394, 217] width 252 height 19
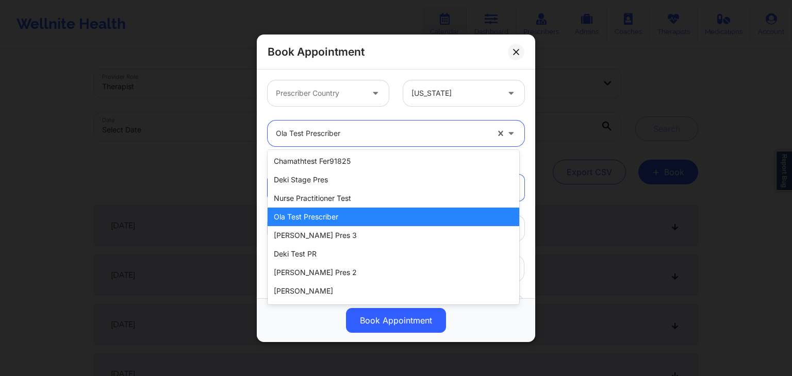
click at [371, 125] on div "Ola Test Prescriber" at bounding box center [382, 134] width 212 height 26
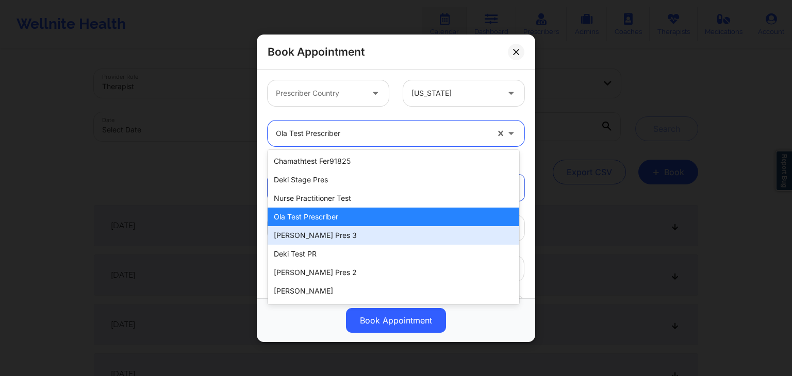
click at [318, 238] on div "tony pres 3" at bounding box center [394, 235] width 252 height 19
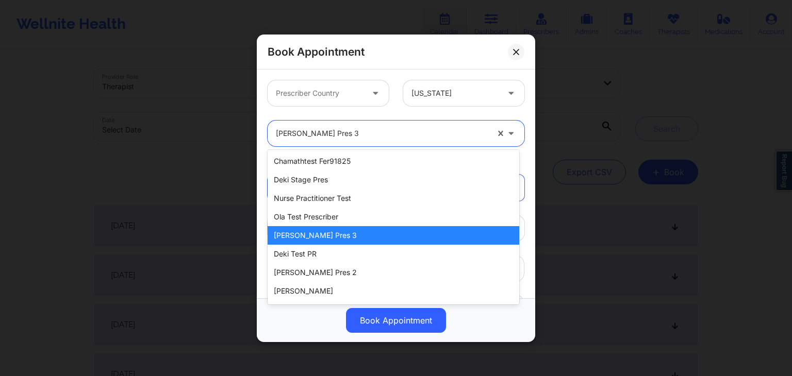
click at [375, 125] on div "tony pres 3" at bounding box center [382, 134] width 212 height 26
click at [330, 256] on div "Deki Test PR" at bounding box center [394, 254] width 252 height 19
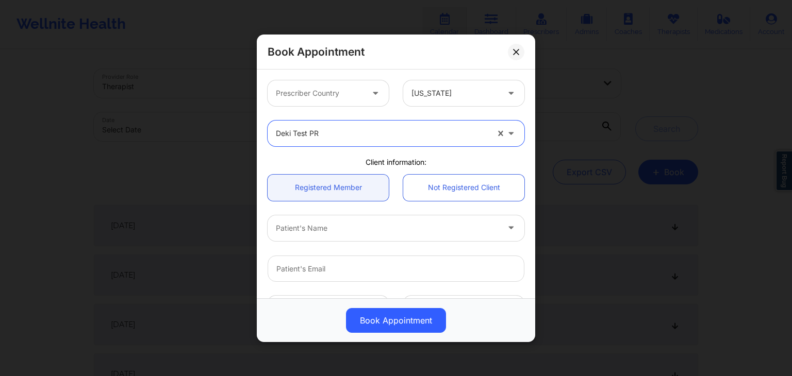
scroll to position [209, 0]
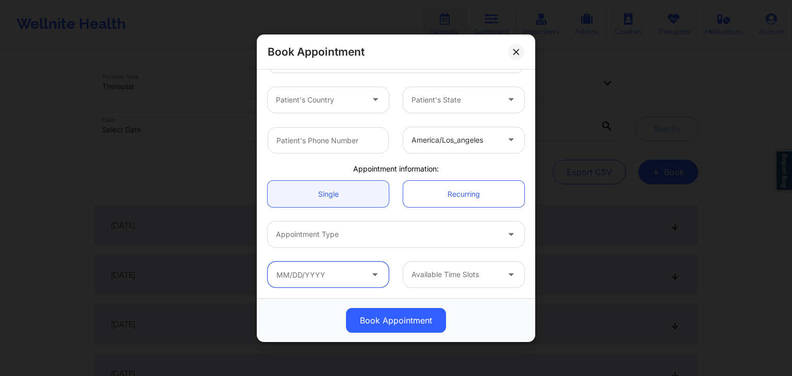
click at [334, 268] on input "text" at bounding box center [328, 275] width 121 height 26
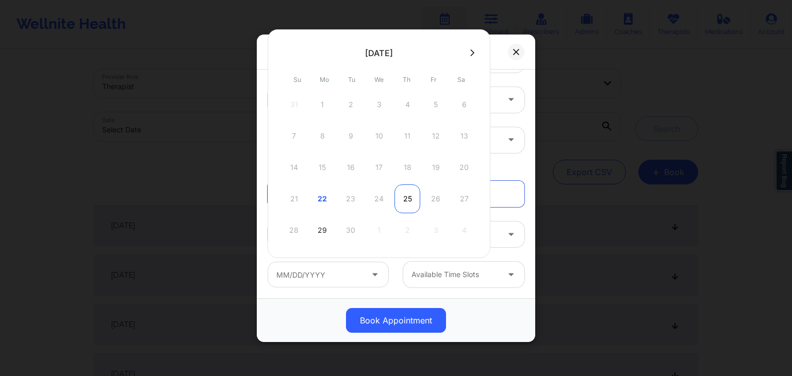
click at [401, 199] on div "25" at bounding box center [408, 199] width 26 height 29
type input "09/25/2025"
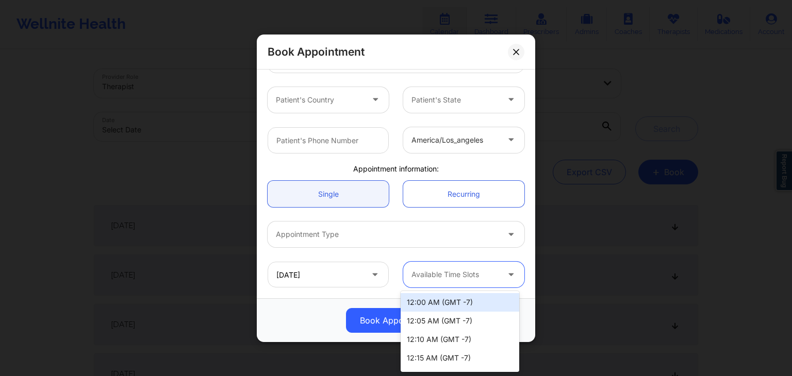
click at [437, 273] on div at bounding box center [455, 275] width 87 height 12
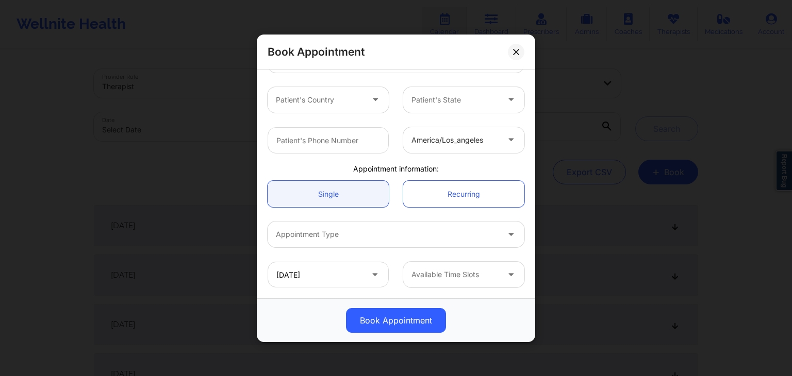
click at [378, 256] on div "09/25/2025 Available Time Slots" at bounding box center [395, 275] width 271 height 40
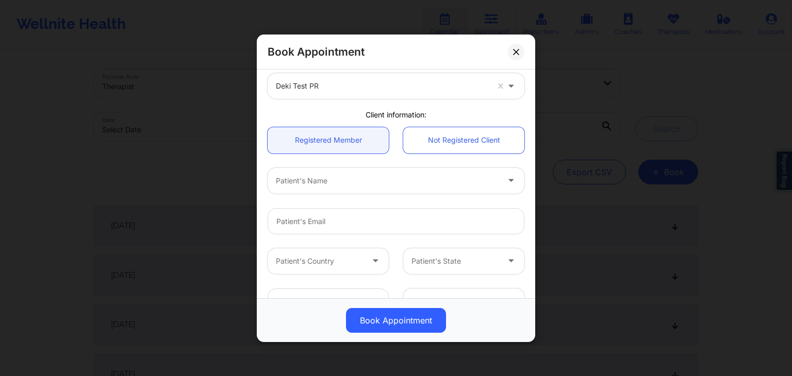
scroll to position [0, 0]
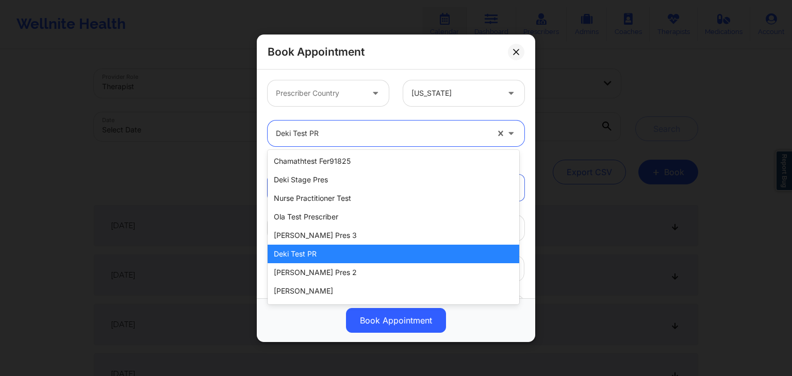
click at [352, 140] on div "Deki Test PR" at bounding box center [382, 134] width 212 height 26
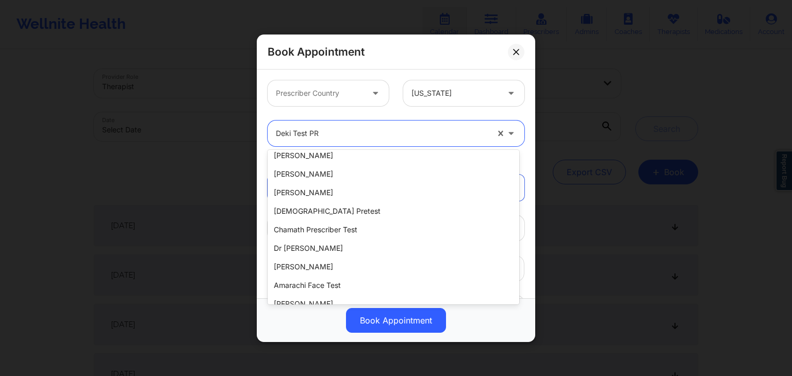
scroll to position [156, 0]
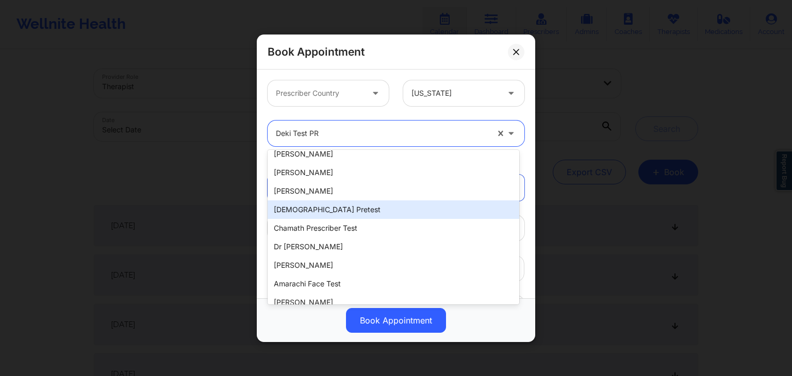
click at [324, 214] on div "chamath pretest" at bounding box center [394, 210] width 252 height 19
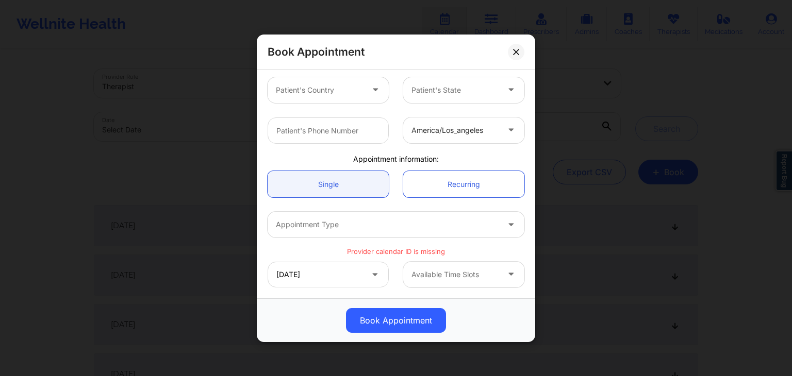
scroll to position [0, 0]
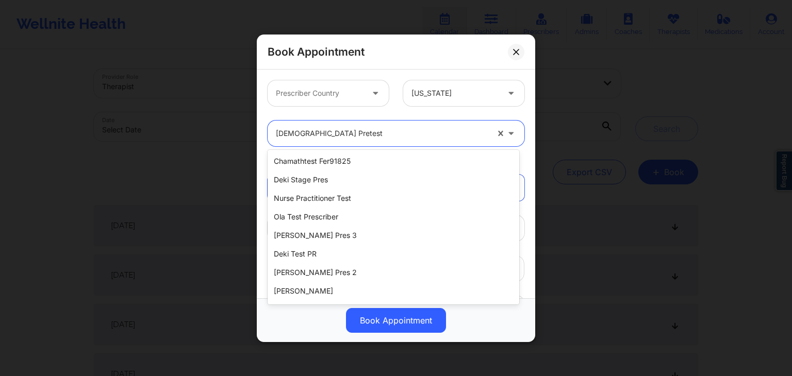
click at [353, 125] on div "chamath pretest" at bounding box center [382, 134] width 212 height 26
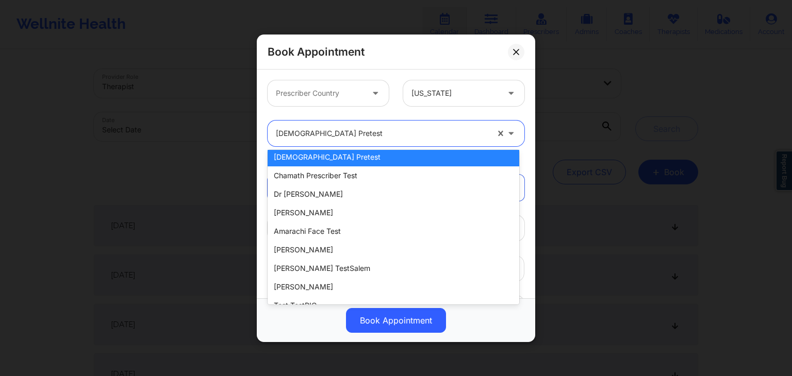
scroll to position [221, 0]
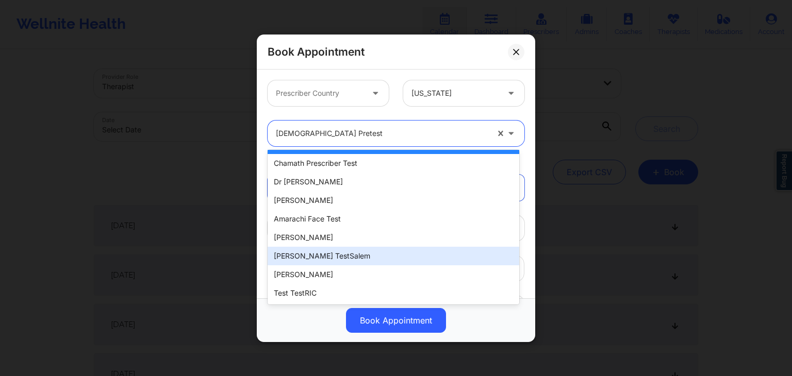
click at [327, 259] on div "Micheal TestSalem" at bounding box center [394, 256] width 252 height 19
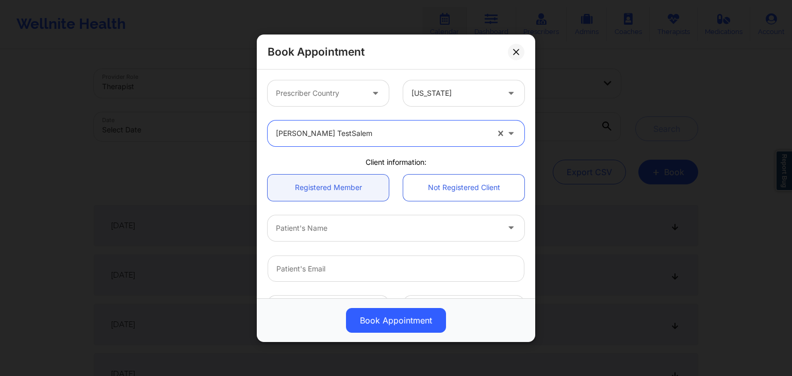
scroll to position [219, 0]
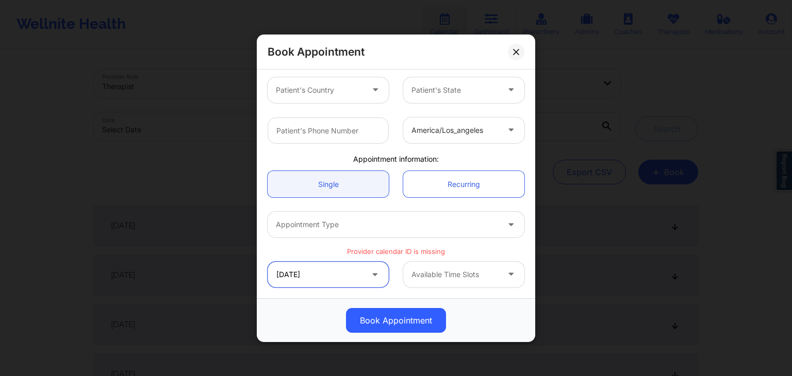
click at [341, 277] on input "09/25/2025" at bounding box center [328, 274] width 121 height 26
click at [392, 268] on div "09/25/2025" at bounding box center [328, 274] width 136 height 26
click at [429, 269] on div at bounding box center [455, 274] width 87 height 12
click at [365, 258] on div "09/25/2025 Available Time Slots" at bounding box center [395, 274] width 271 height 40
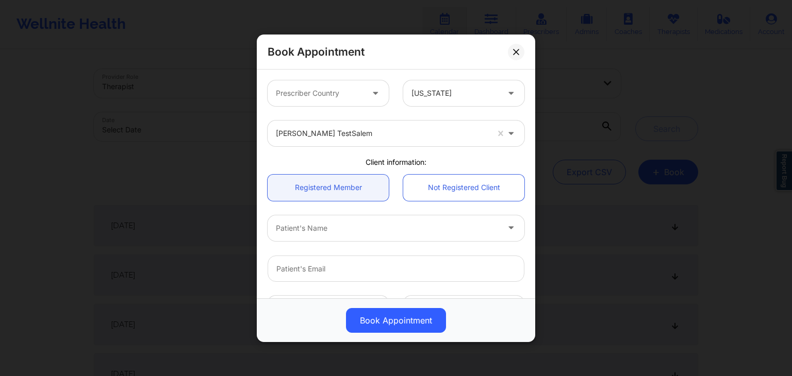
click at [380, 118] on div "Micheal TestSalem" at bounding box center [395, 133] width 271 height 40
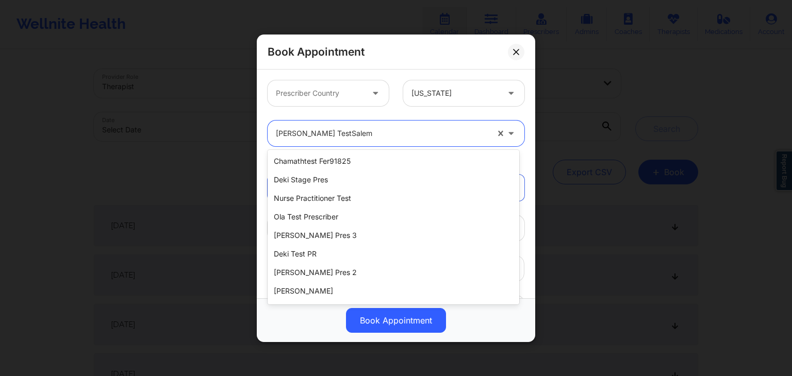
click at [380, 126] on div "Micheal TestSalem" at bounding box center [382, 134] width 212 height 26
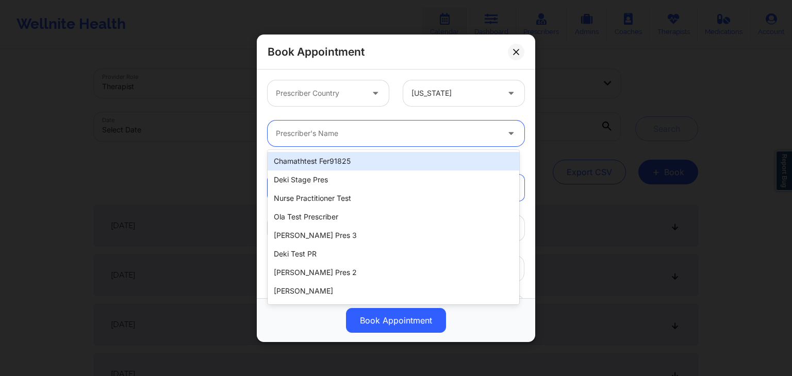
click at [390, 112] on div "Prescriber Country Alaska" at bounding box center [395, 93] width 271 height 40
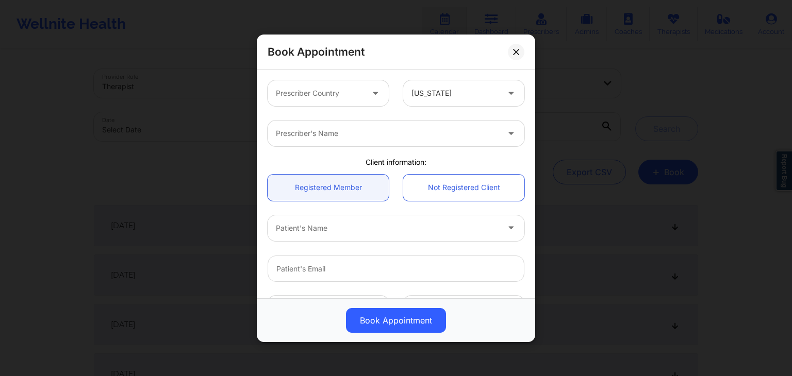
scroll to position [219, 0]
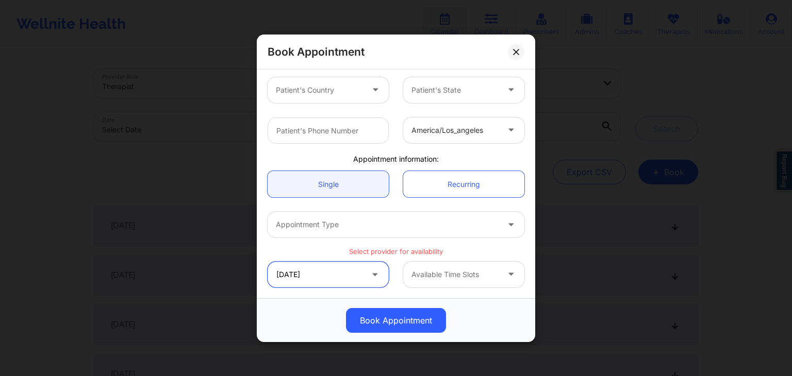
click at [346, 269] on input "09/25/2025" at bounding box center [328, 274] width 121 height 26
click at [389, 268] on div "09/25/2025" at bounding box center [328, 274] width 136 height 26
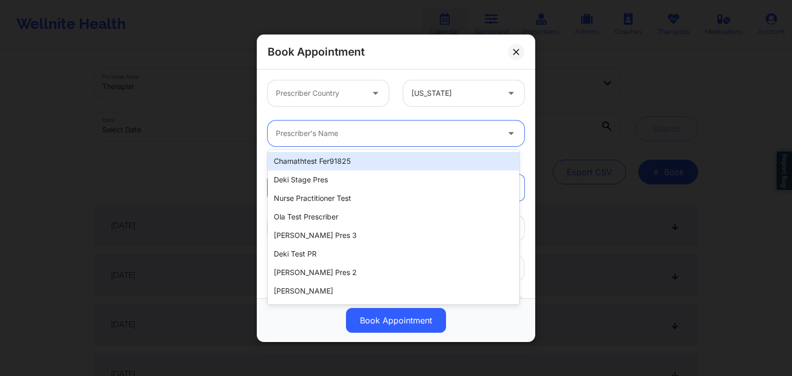
click at [357, 139] on div at bounding box center [387, 133] width 223 height 12
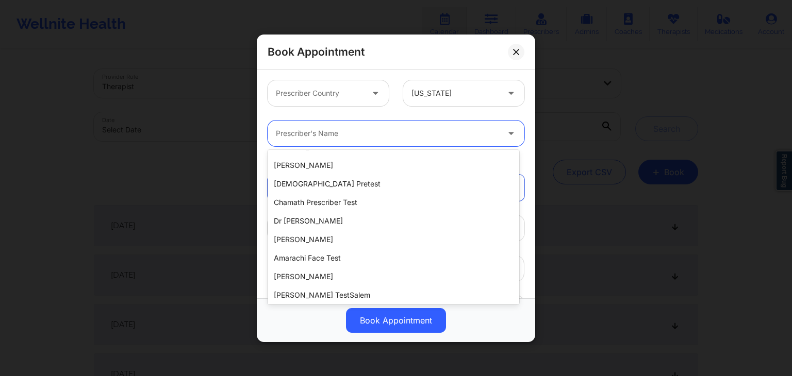
scroll to position [183, 0]
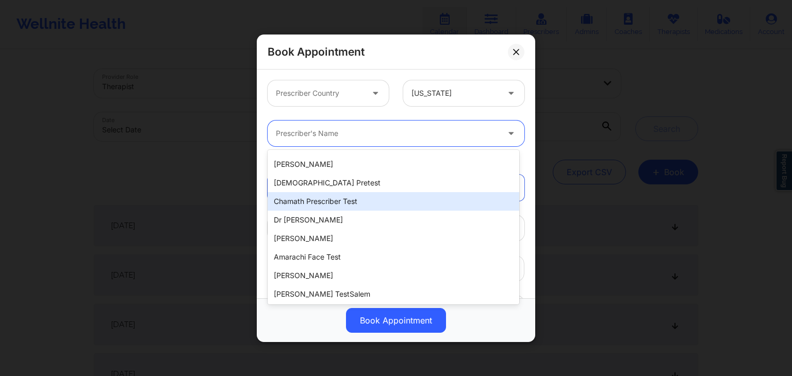
click at [338, 201] on div "chamath prescriber test" at bounding box center [394, 201] width 252 height 19
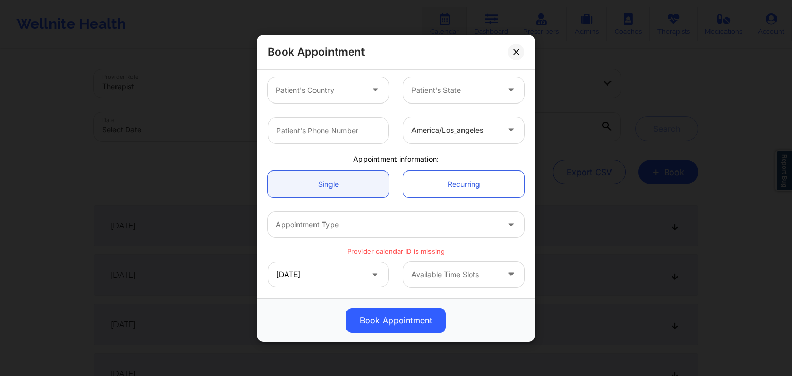
scroll to position [0, 0]
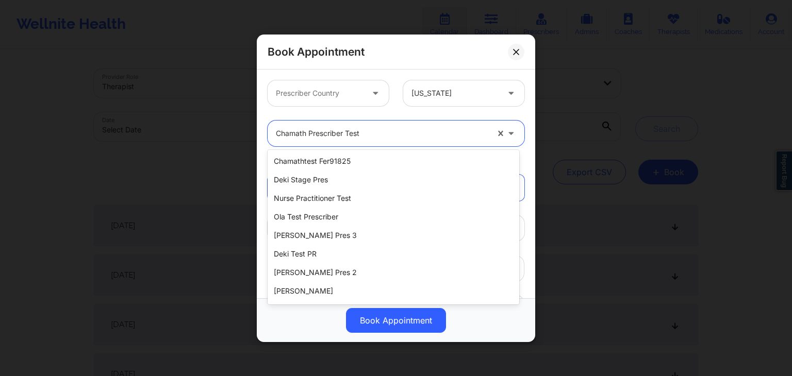
click at [361, 137] on div at bounding box center [382, 133] width 212 height 12
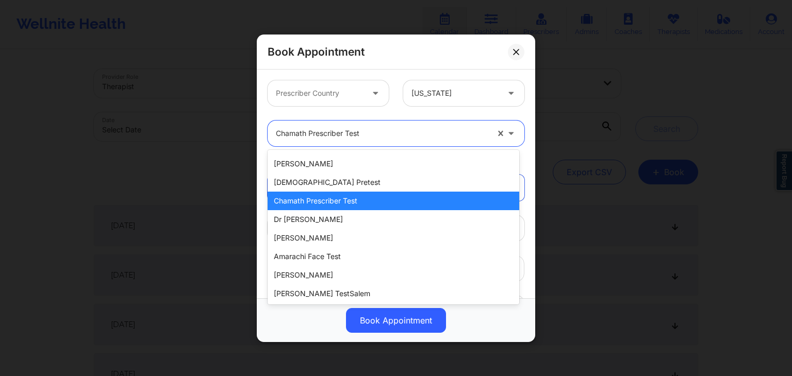
scroll to position [184, 0]
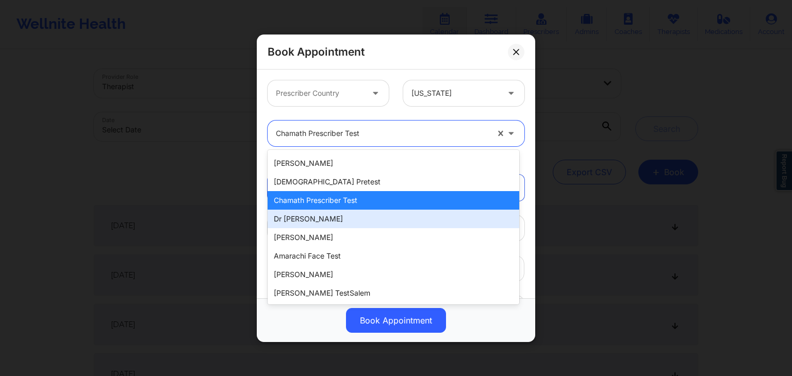
click at [318, 222] on div "dr test" at bounding box center [394, 219] width 252 height 19
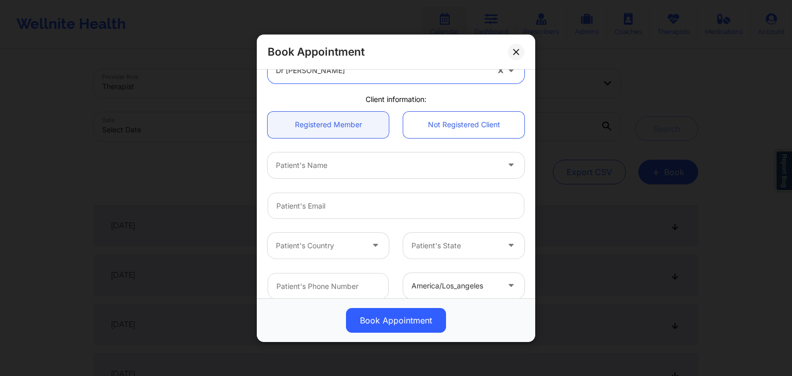
scroll to position [0, 0]
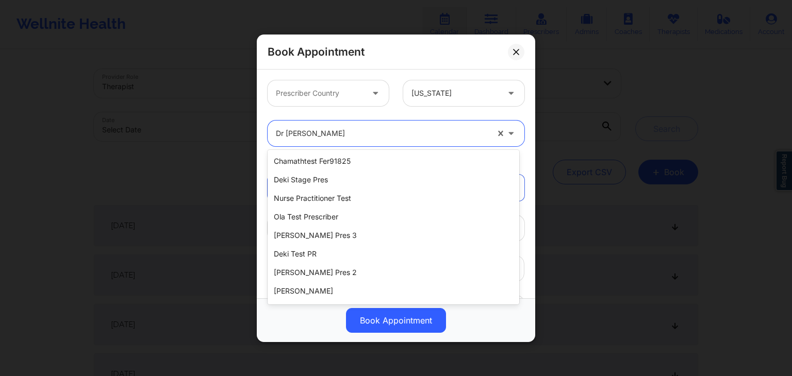
click at [351, 122] on div "dr test" at bounding box center [382, 134] width 212 height 26
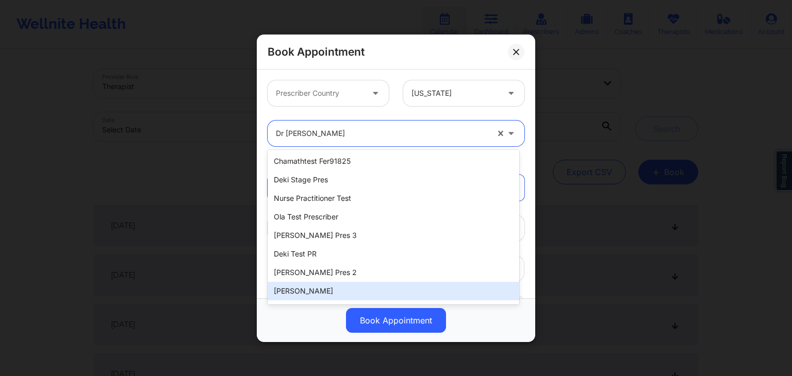
click at [333, 288] on div "John Smith" at bounding box center [394, 291] width 252 height 19
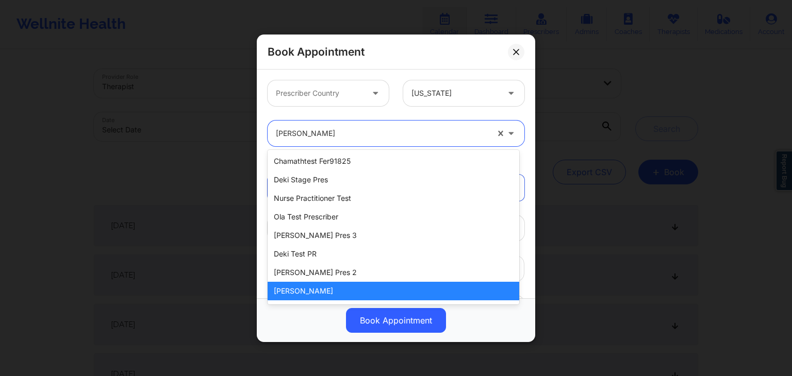
click at [366, 127] on div at bounding box center [382, 133] width 212 height 12
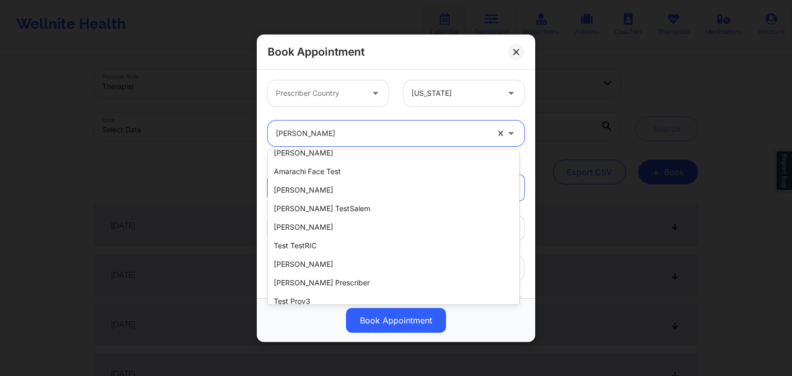
scroll to position [273, 0]
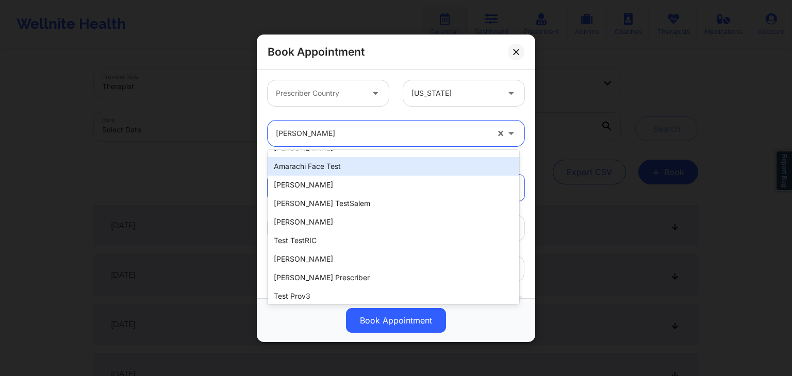
click at [341, 172] on div "Amarachi Face Test" at bounding box center [394, 166] width 252 height 19
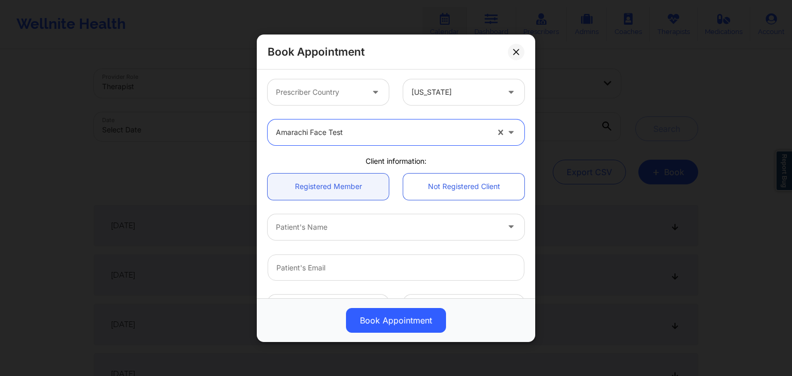
scroll to position [0, 0]
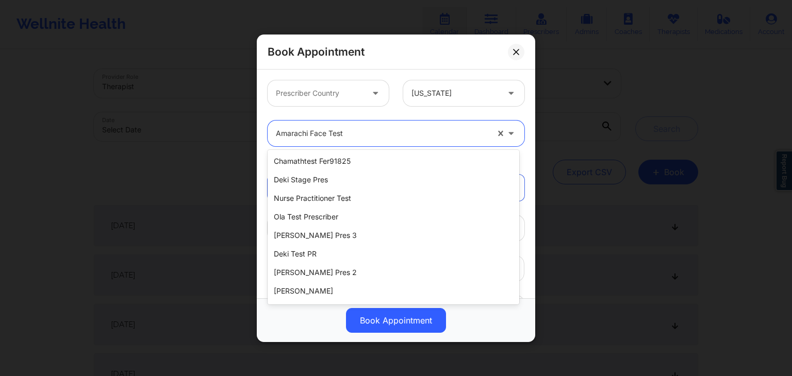
click at [378, 136] on div at bounding box center [382, 133] width 212 height 12
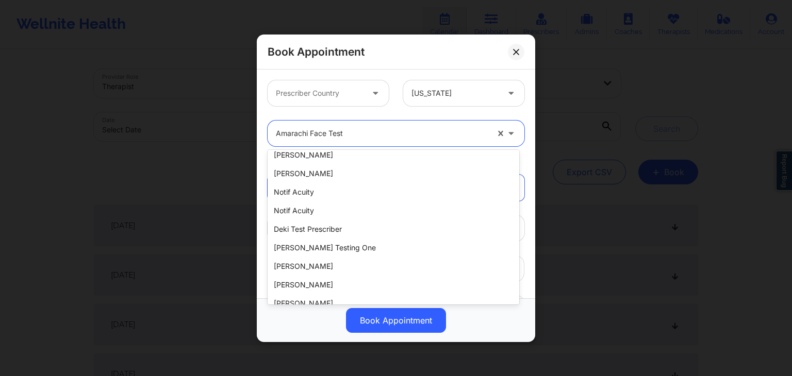
scroll to position [592, 0]
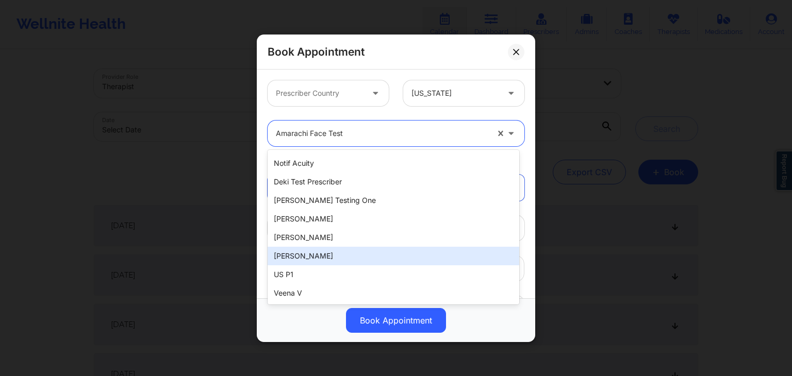
click at [323, 261] on div "David Adeleye" at bounding box center [394, 256] width 252 height 19
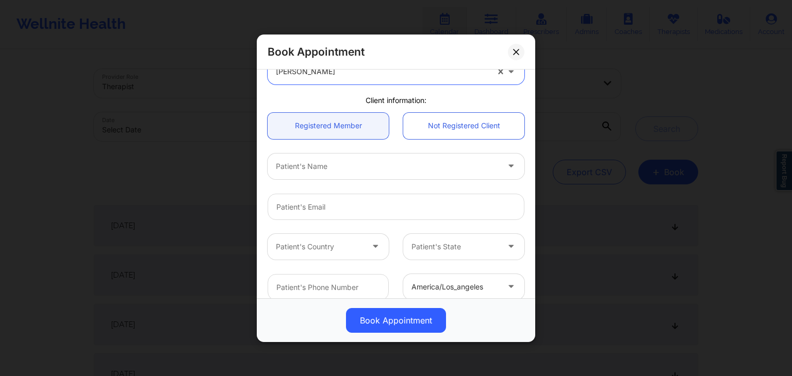
scroll to position [0, 0]
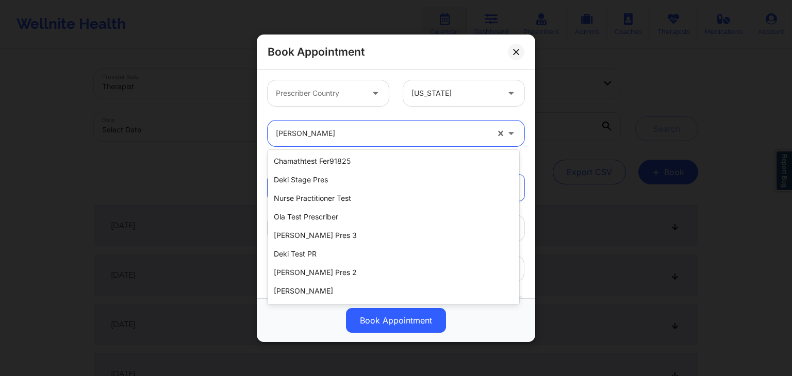
click at [385, 127] on div at bounding box center [382, 133] width 212 height 12
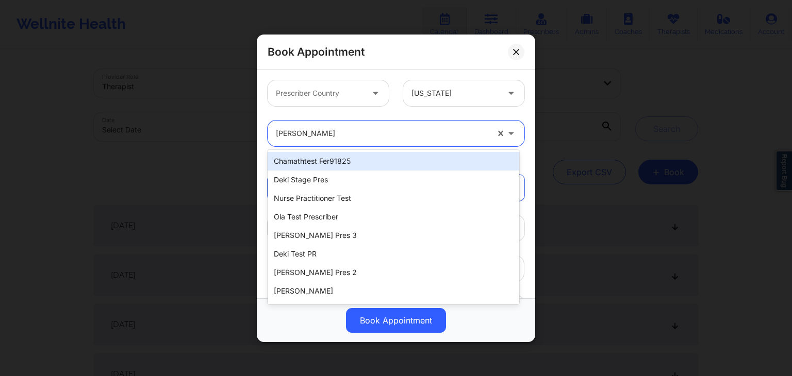
click at [348, 161] on div "chamathtest fer91825" at bounding box center [394, 161] width 252 height 19
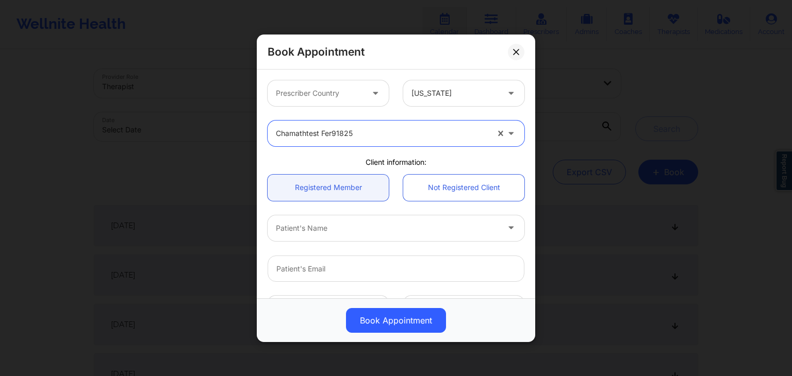
scroll to position [209, 0]
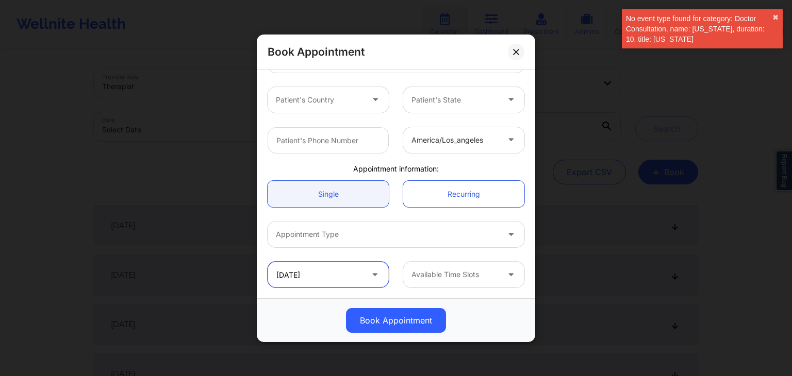
click at [352, 274] on input "09/25/2025" at bounding box center [328, 275] width 121 height 26
click at [777, 18] on button "✖︎" at bounding box center [776, 17] width 6 height 8
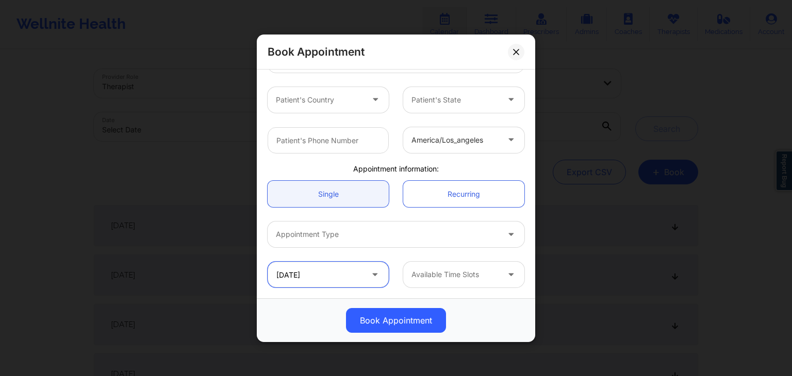
click at [361, 273] on input "09/25/2025" at bounding box center [328, 275] width 121 height 26
click at [397, 262] on div "Available Time Slots" at bounding box center [464, 275] width 136 height 26
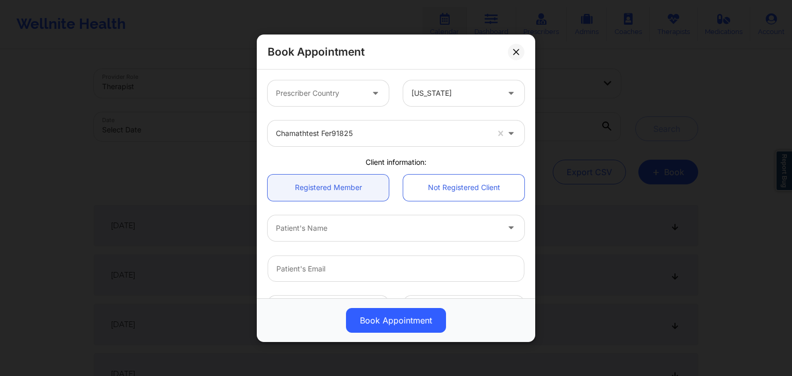
click at [398, 133] on div at bounding box center [382, 133] width 212 height 12
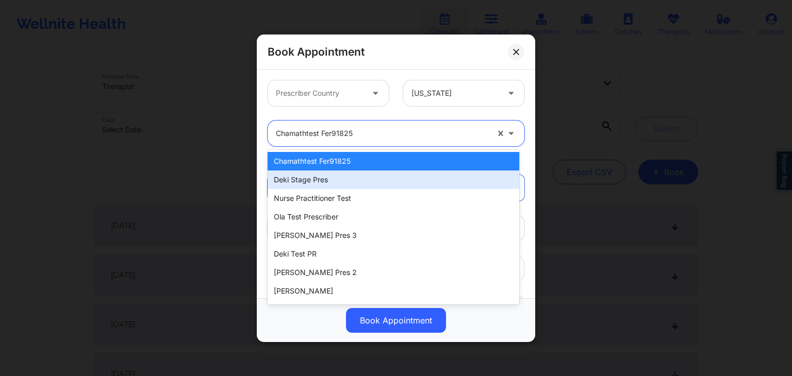
click at [342, 178] on div "Deki Stage Pres" at bounding box center [394, 180] width 252 height 19
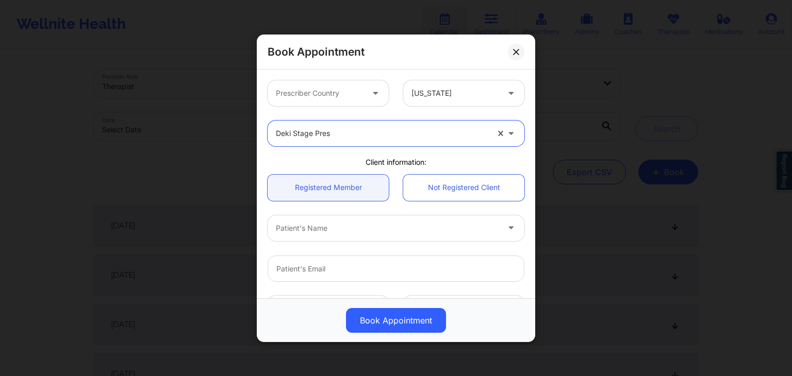
scroll to position [209, 0]
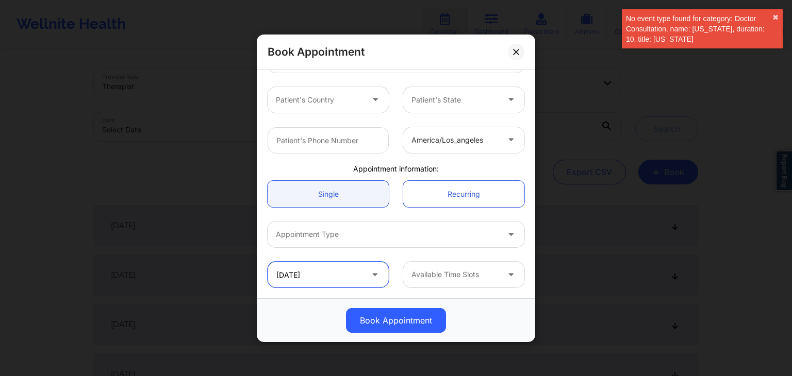
click at [332, 275] on input "09/25/2025" at bounding box center [328, 275] width 121 height 26
click at [389, 259] on div "09/25/2025 Available Time Slots" at bounding box center [395, 275] width 271 height 40
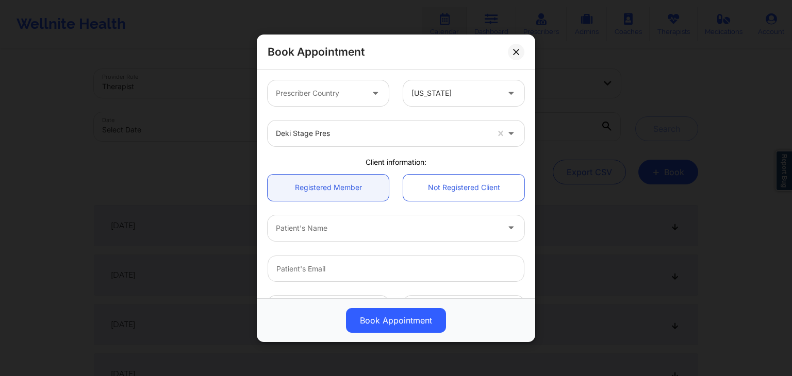
click at [458, 91] on div at bounding box center [455, 93] width 87 height 12
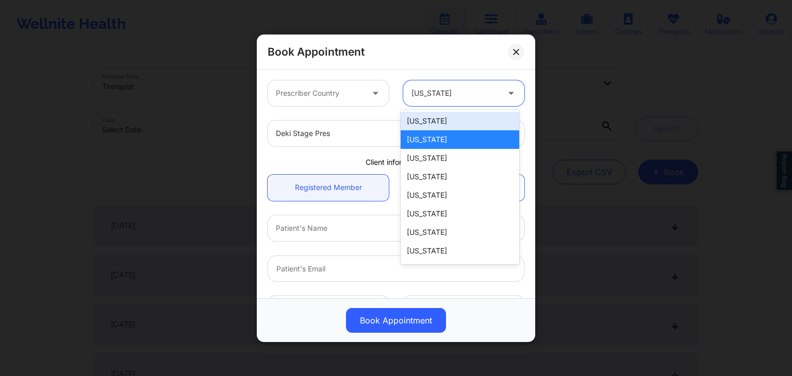
click at [437, 123] on div "[US_STATE]" at bounding box center [460, 121] width 119 height 19
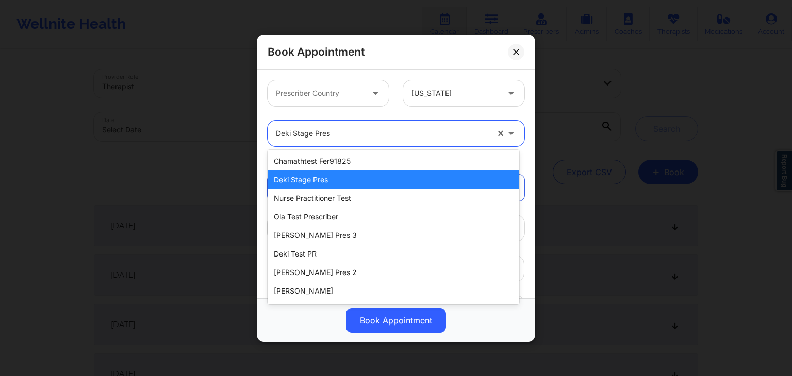
click at [390, 136] on div at bounding box center [382, 133] width 212 height 12
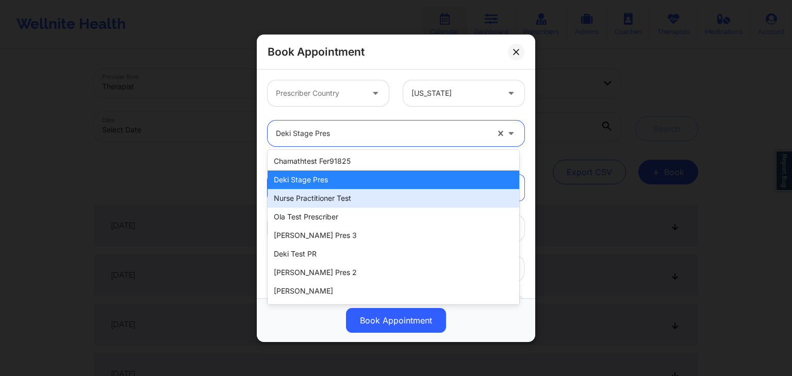
click at [345, 200] on div "Nurse Practitioner Test" at bounding box center [394, 198] width 252 height 19
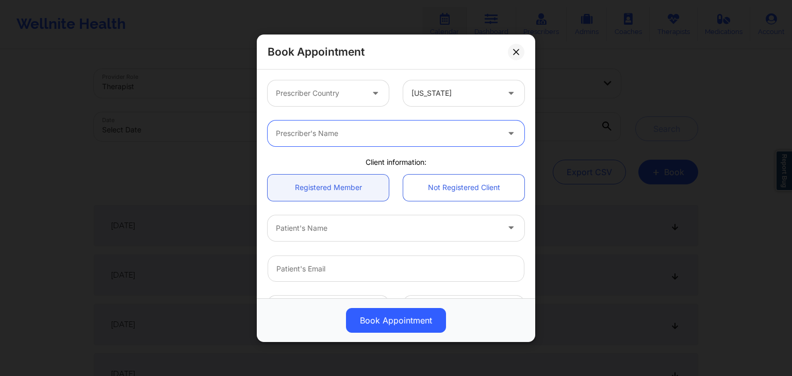
click at [417, 164] on div "Client information:" at bounding box center [395, 162] width 271 height 10
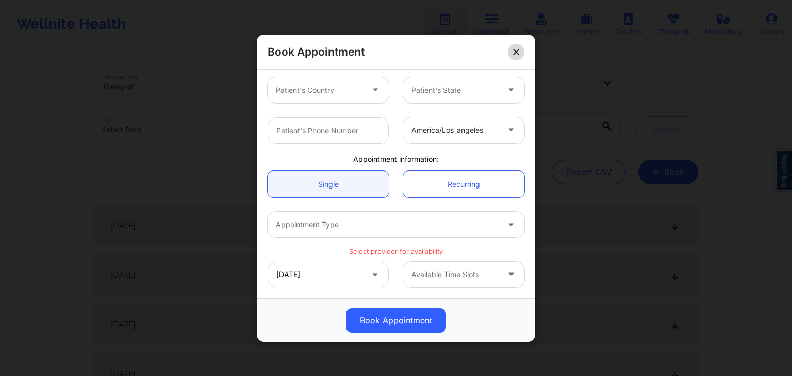
click at [521, 51] on button at bounding box center [516, 51] width 17 height 17
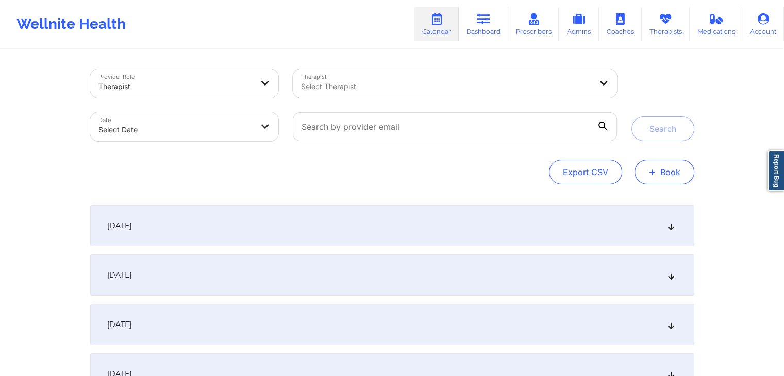
click at [664, 174] on button "+ Book" at bounding box center [665, 172] width 60 height 25
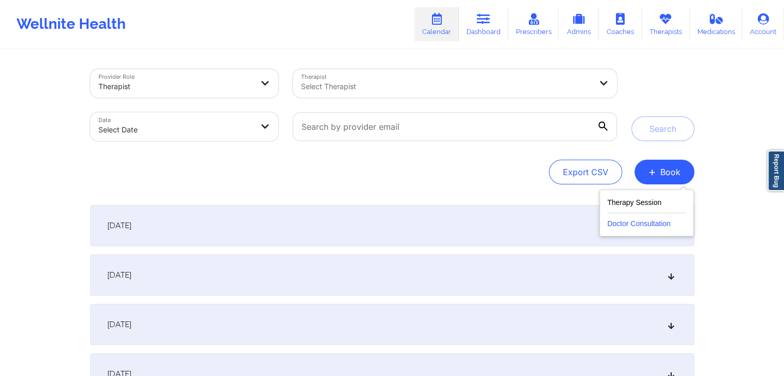
click at [648, 222] on button "Doctor Consultation" at bounding box center [647, 222] width 79 height 17
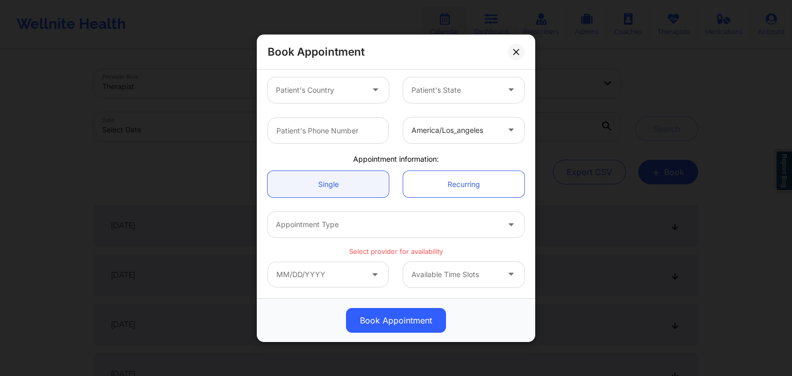
scroll to position [0, 0]
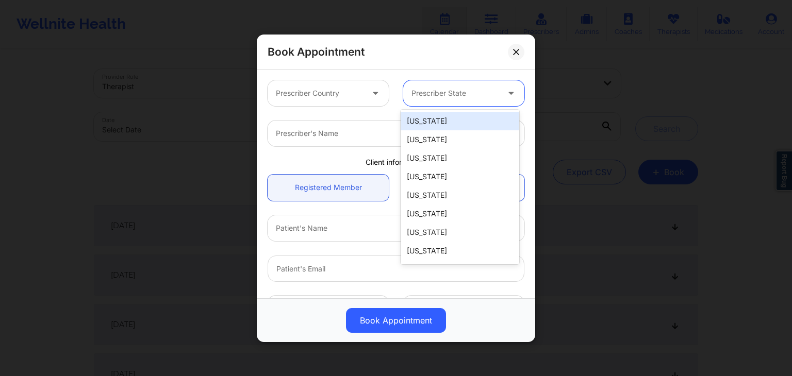
click at [462, 88] on div at bounding box center [455, 93] width 87 height 12
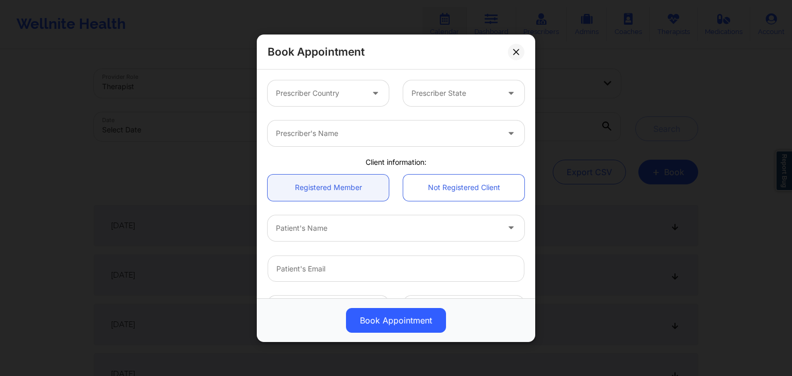
click at [428, 56] on div "Book Appointment" at bounding box center [396, 52] width 279 height 35
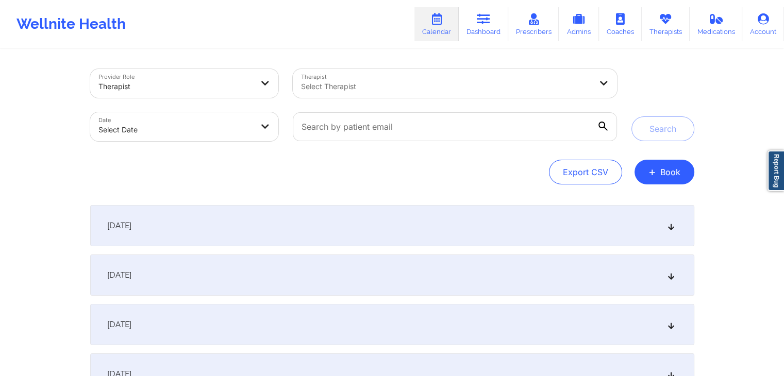
click at [351, 159] on div "Provider Role Therapist Therapist Select Therapist Date Select Date Search Expo…" at bounding box center [392, 127] width 604 height 116
click at [400, 125] on input "text" at bounding box center [455, 126] width 324 height 29
type input "[EMAIL_ADDRESS][DOMAIN_NAME]"
click at [659, 121] on button "Search" at bounding box center [663, 129] width 63 height 25
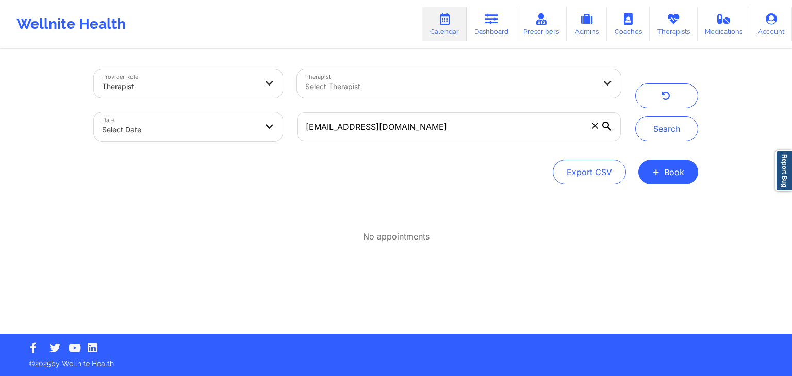
click at [596, 125] on icon at bounding box center [595, 126] width 6 height 6
click at [596, 125] on input "[EMAIL_ADDRESS][DOMAIN_NAME]" at bounding box center [459, 126] width 324 height 29
click at [666, 93] on icon "button" at bounding box center [666, 97] width 10 height 8
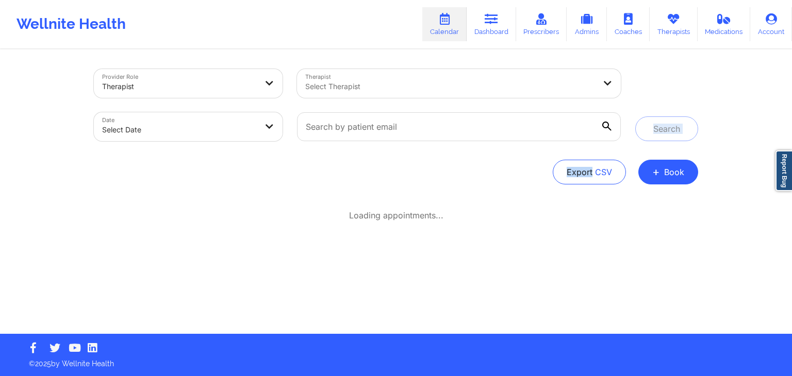
drag, startPoint x: 666, startPoint y: 92, endPoint x: 415, endPoint y: 179, distance: 266.5
click at [415, 179] on div "Provider Role Therapist Therapist Select Therapist Date Select Date Search Expo…" at bounding box center [396, 127] width 604 height 116
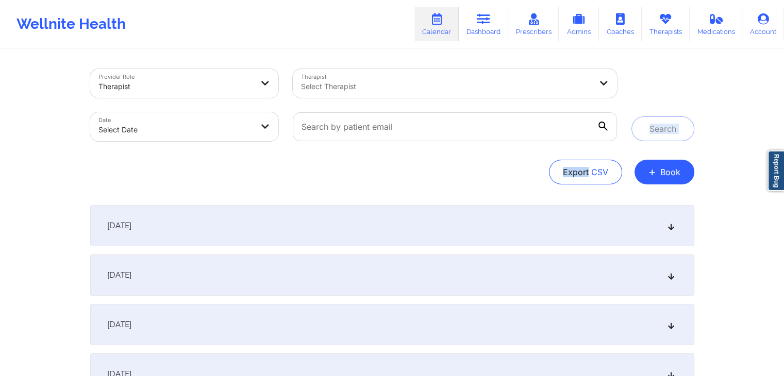
click at [415, 179] on div "Export CSV + Book" at bounding box center [392, 172] width 604 height 25
click at [412, 137] on input "text" at bounding box center [455, 126] width 324 height 29
click at [258, 164] on div "Export CSV + Book" at bounding box center [392, 172] width 604 height 25
click at [365, 174] on div "Export CSV + Book" at bounding box center [392, 172] width 604 height 25
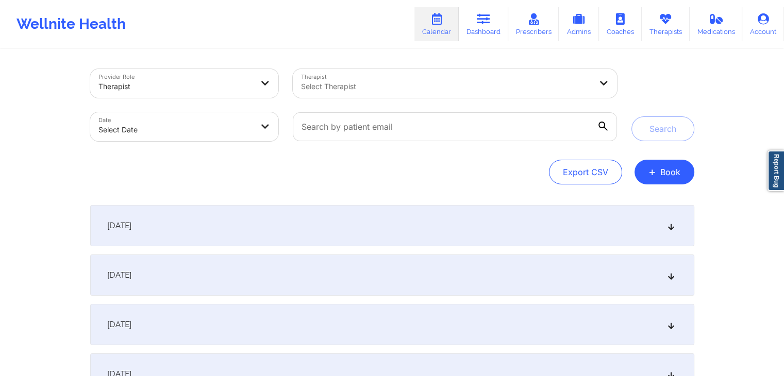
select select "2025-8"
select select "2025-9"
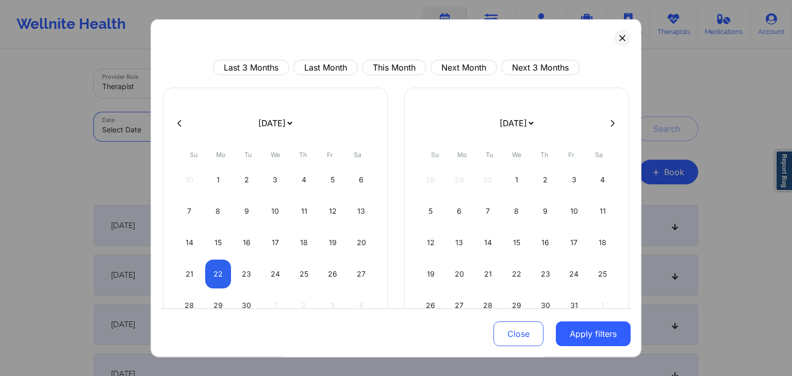
click at [233, 122] on body "Wellnite Health Calendar Dashboard Prescribers Admins Coaches Therapists Medica…" at bounding box center [396, 188] width 792 height 376
click at [327, 62] on button "Last Month" at bounding box center [325, 67] width 64 height 15
select select "2025-7"
select select "2025-8"
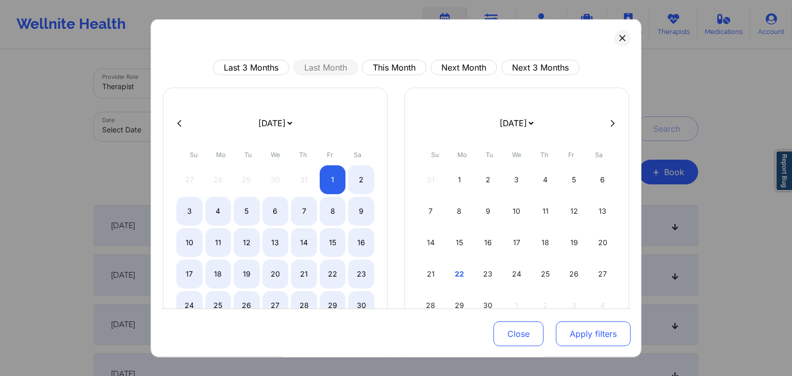
click at [578, 346] on button "Apply filters" at bounding box center [593, 334] width 75 height 25
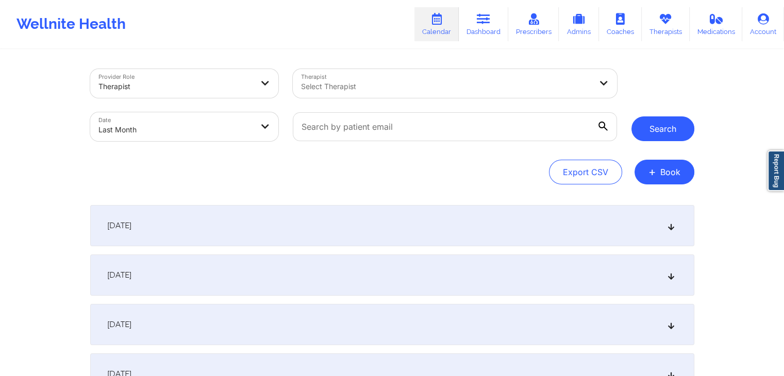
click at [660, 129] on button "Search" at bounding box center [663, 129] width 63 height 25
click at [413, 164] on div "Export CSV + Book" at bounding box center [392, 172] width 604 height 25
click at [514, 177] on div "Export CSV + Book" at bounding box center [392, 172] width 604 height 25
click at [434, 159] on div "Provider Role Therapist Therapist Select Therapist Date Last Month Search Expor…" at bounding box center [392, 127] width 604 height 116
click at [712, 162] on div "Provider Role Therapist Therapist Select Therapist Date Last Month Search Expor…" at bounding box center [392, 359] width 784 height 719
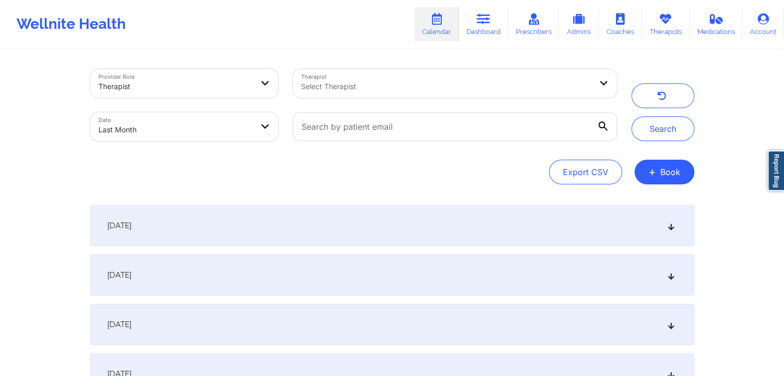
click at [517, 166] on div "Export CSV + Book" at bounding box center [392, 172] width 604 height 25
click at [656, 100] on button "button" at bounding box center [663, 96] width 63 height 25
click at [501, 154] on div "Provider Role Therapist Therapist Select Therapist Date Select Date Search Expo…" at bounding box center [392, 127] width 604 height 116
click at [708, 118] on div "Provider Role Therapist Therapist Select Therapist Date Select Date Search Expo…" at bounding box center [392, 260] width 784 height 521
click at [625, 126] on div "Search" at bounding box center [663, 105] width 77 height 72
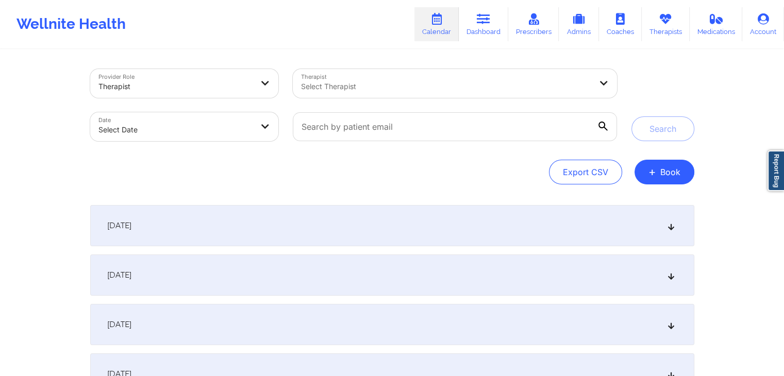
click at [286, 124] on div at bounding box center [455, 126] width 338 height 43
click at [283, 80] on div "Provider Role Therapist" at bounding box center [184, 83] width 203 height 43
click at [284, 78] on div "Provider Role Therapist" at bounding box center [184, 83] width 203 height 43
click at [283, 123] on div "Date Select Date" at bounding box center [184, 126] width 203 height 43
click at [283, 79] on div "Provider Role Therapist" at bounding box center [184, 83] width 203 height 43
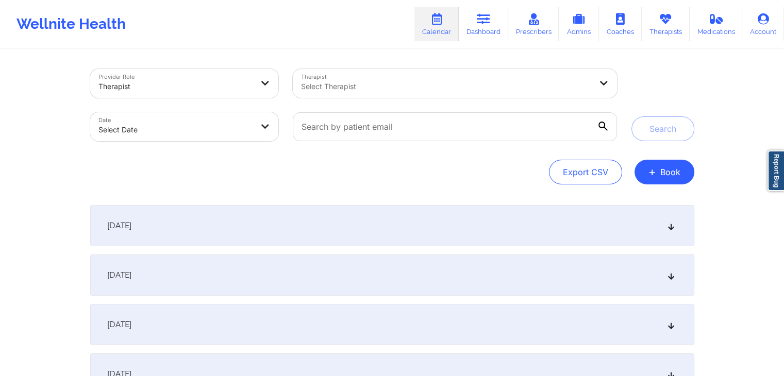
click at [283, 125] on div "Date Select Date" at bounding box center [184, 126] width 203 height 43
click at [285, 123] on div "Date Select Date" at bounding box center [184, 126] width 203 height 43
click at [622, 124] on div at bounding box center [455, 126] width 338 height 43
